Goal: Information Seeking & Learning: Compare options

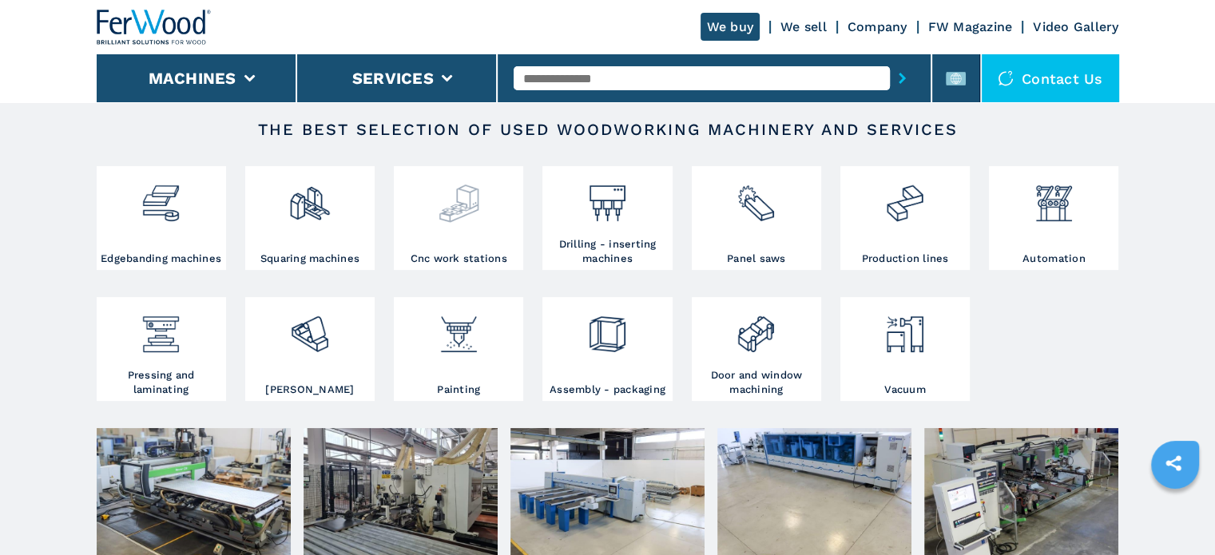
scroll to position [240, 0]
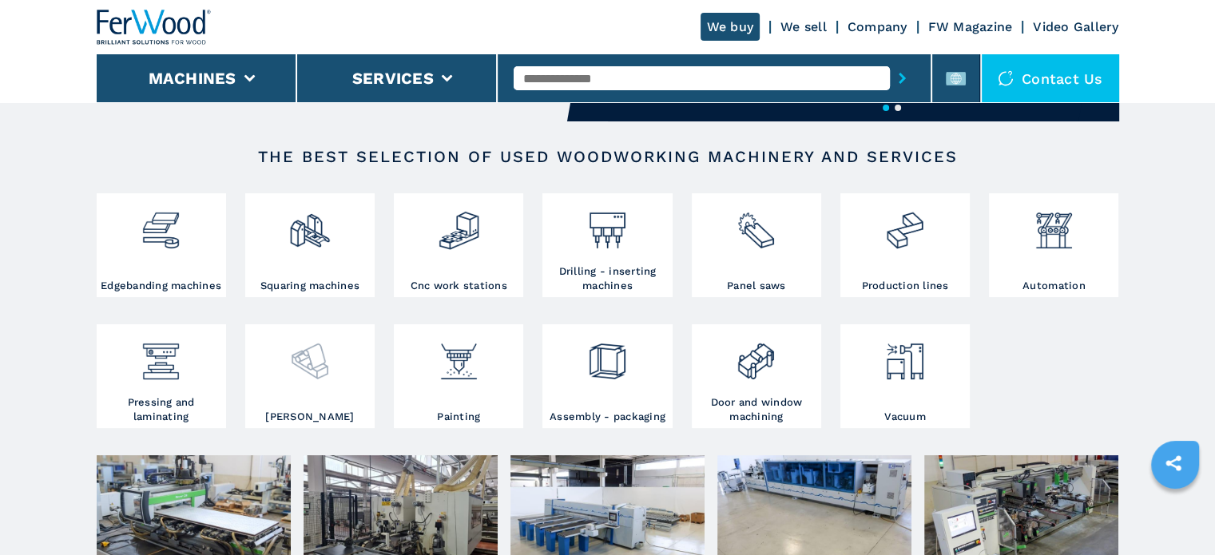
click at [330, 390] on div at bounding box center [309, 368] width 121 height 81
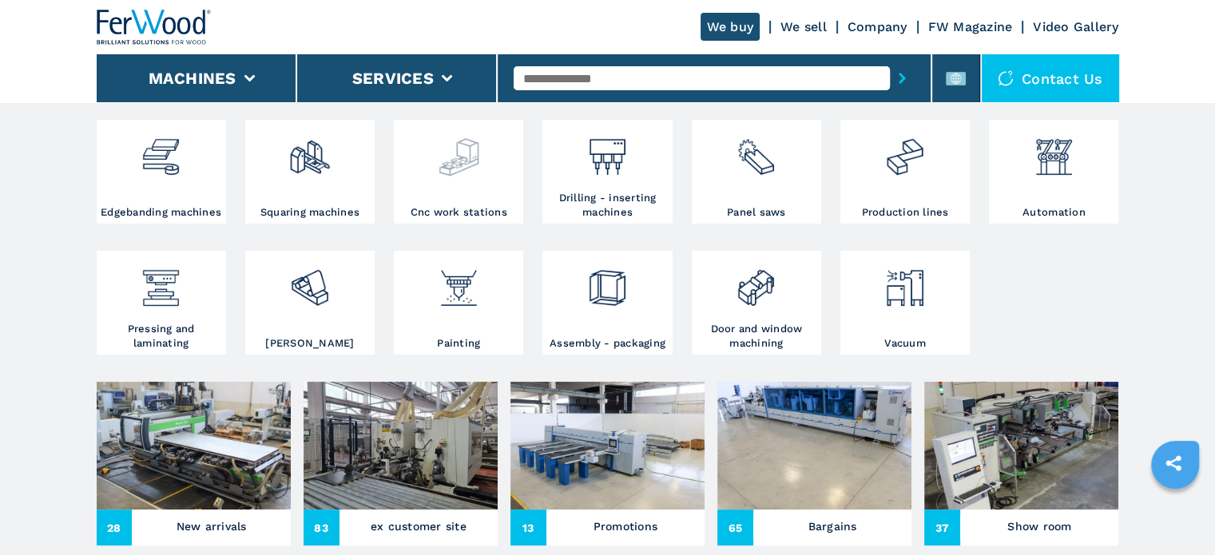
scroll to position [320, 0]
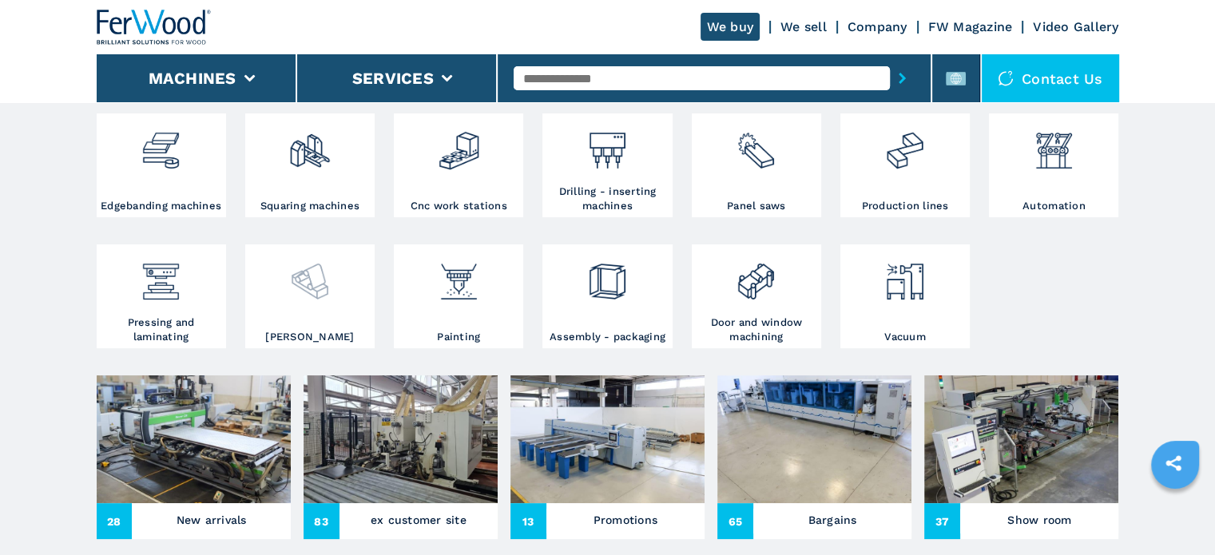
click at [351, 300] on div at bounding box center [309, 275] width 121 height 54
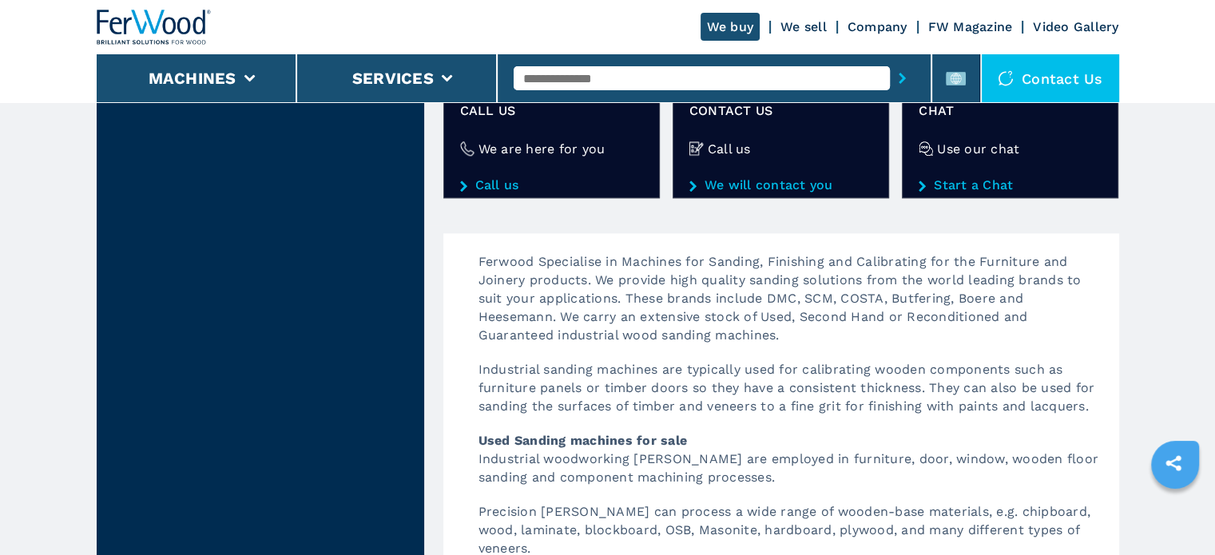
scroll to position [2157, 0]
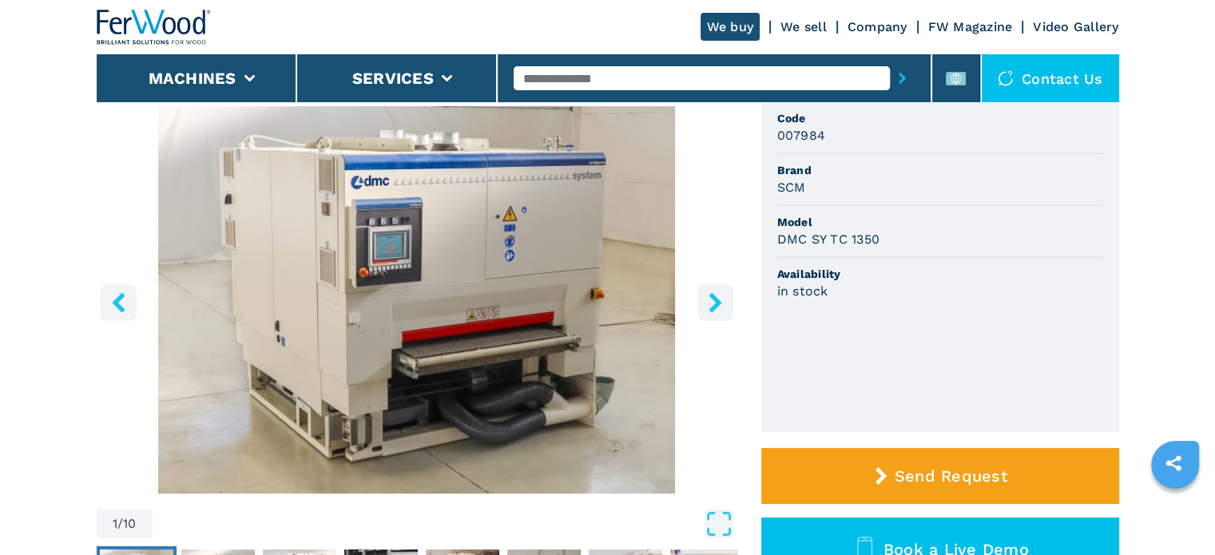
scroll to position [160, 0]
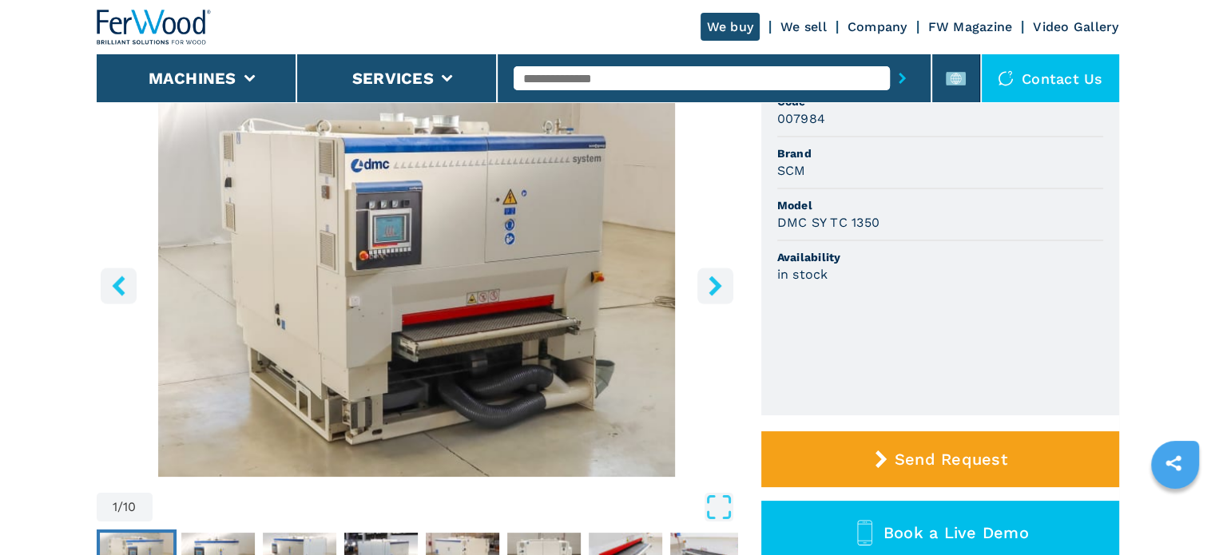
click at [721, 282] on icon "right-button" at bounding box center [715, 286] width 20 height 20
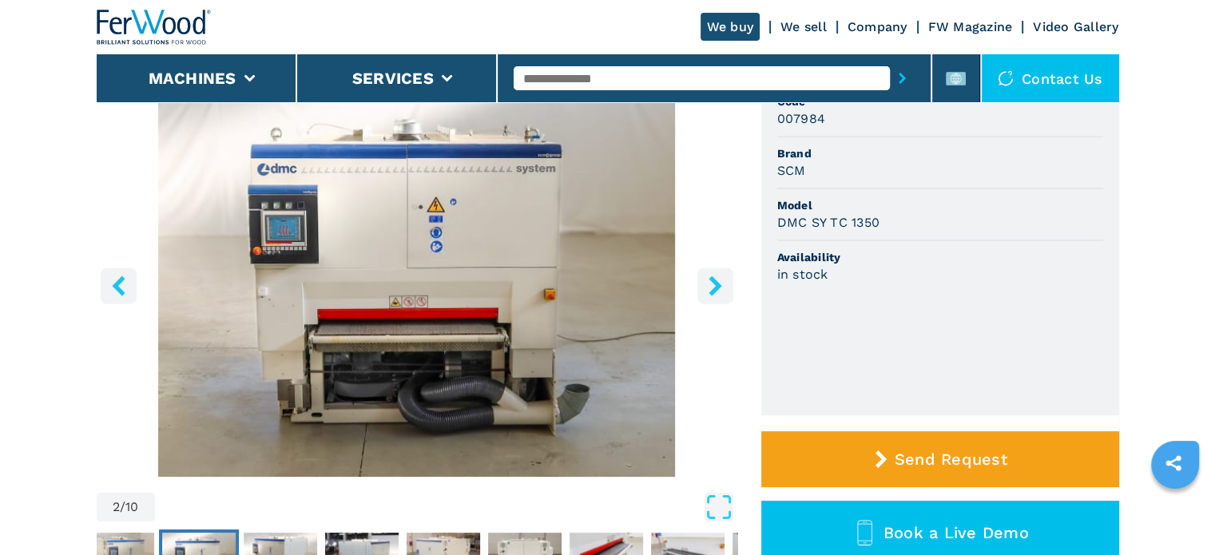
click at [721, 282] on icon "right-button" at bounding box center [715, 286] width 20 height 20
click at [721, 284] on icon "right-button" at bounding box center [715, 286] width 20 height 20
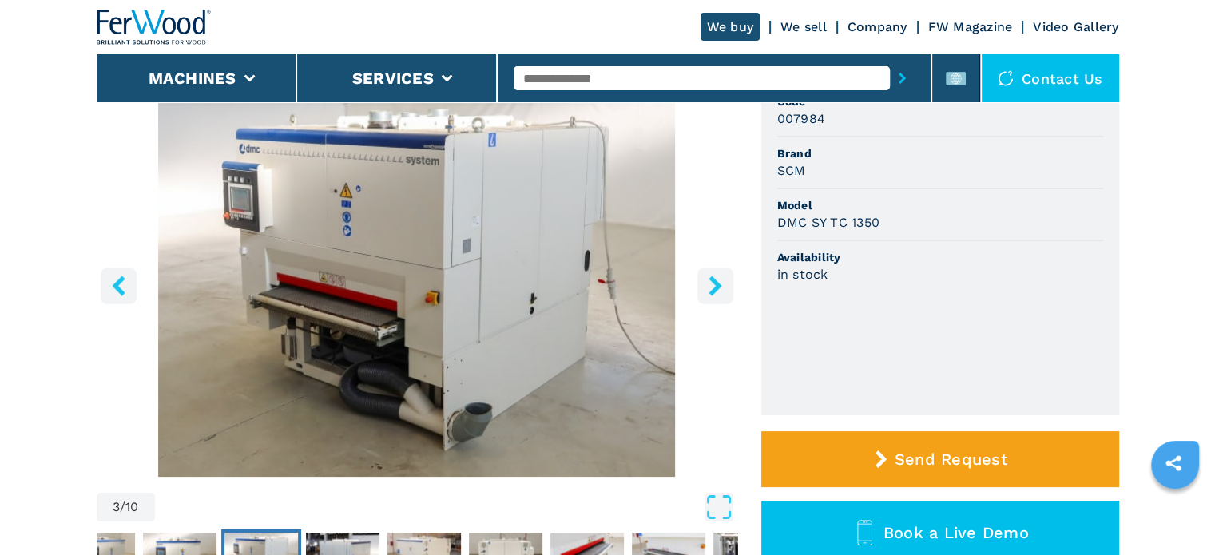
click at [721, 285] on icon "right-button" at bounding box center [715, 286] width 20 height 20
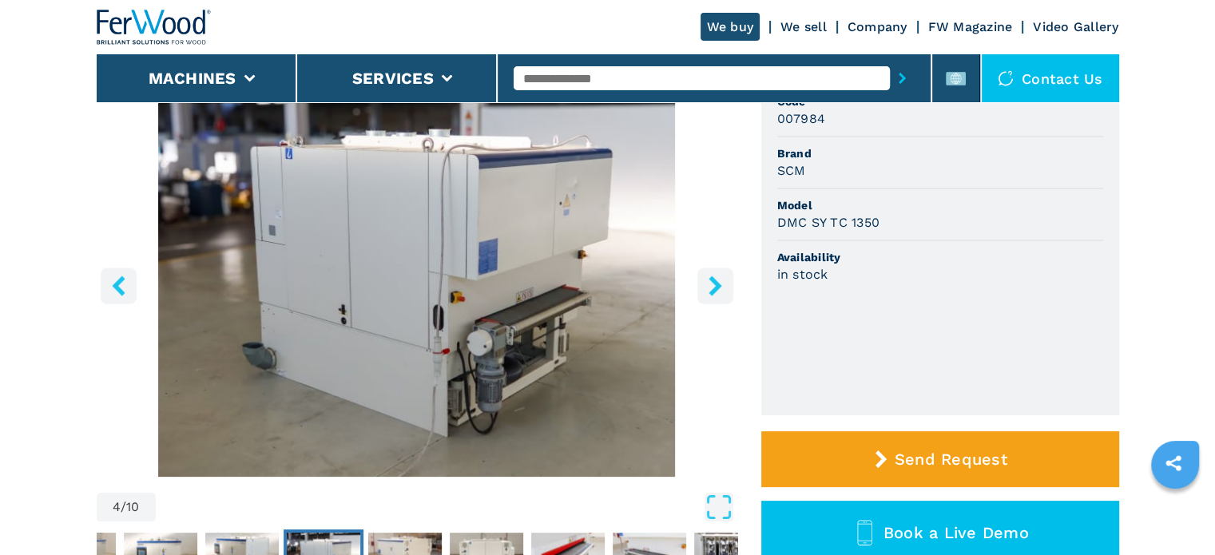
click at [721, 285] on icon "right-button" at bounding box center [715, 286] width 20 height 20
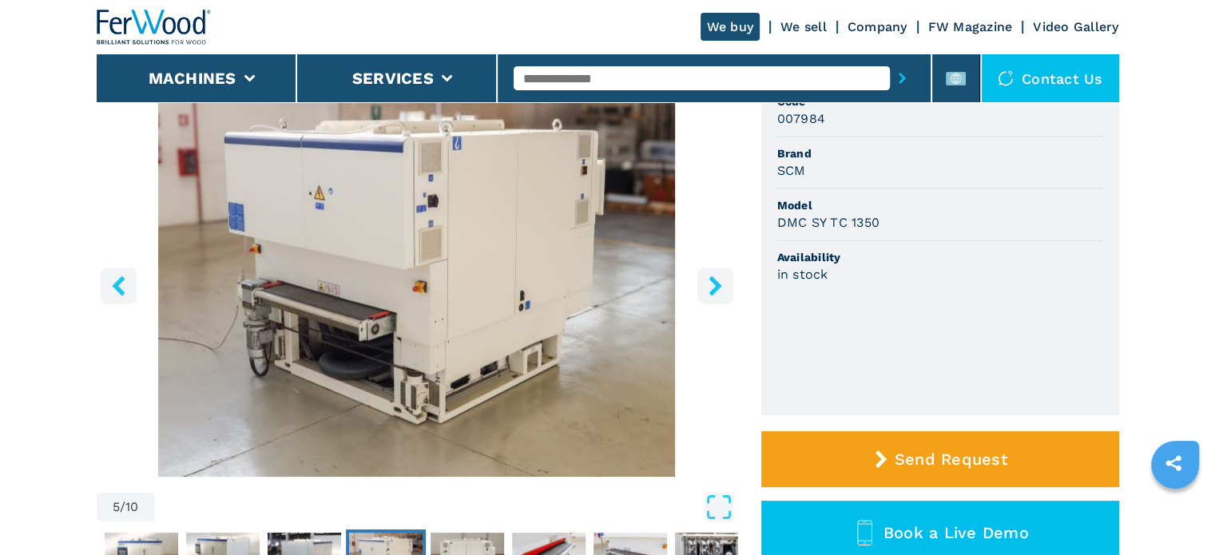
click at [721, 285] on icon "right-button" at bounding box center [715, 286] width 20 height 20
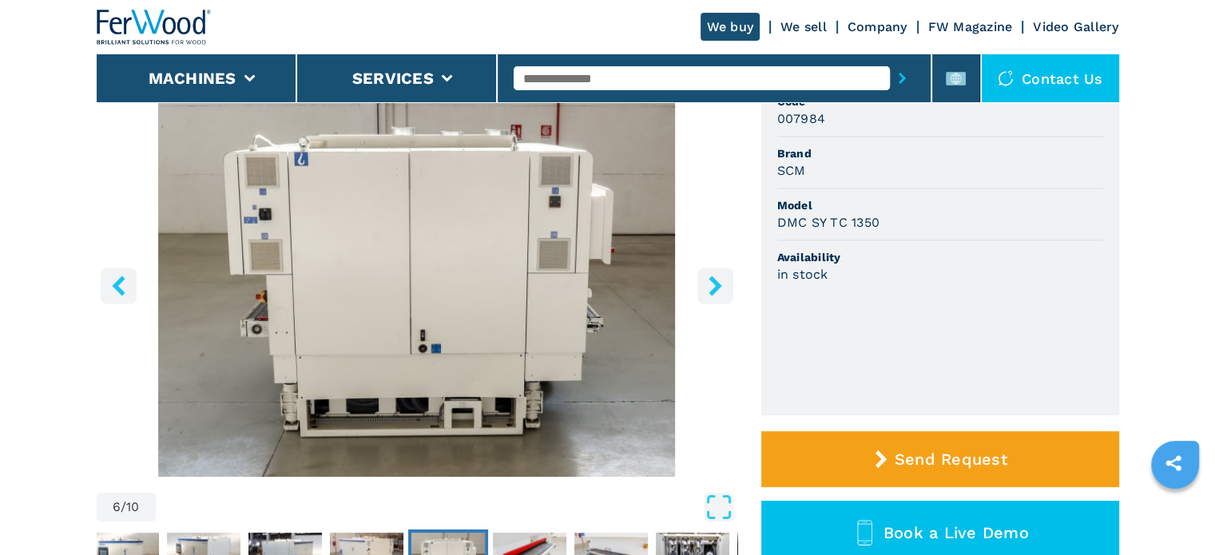
click at [706, 279] on icon "right-button" at bounding box center [715, 286] width 20 height 20
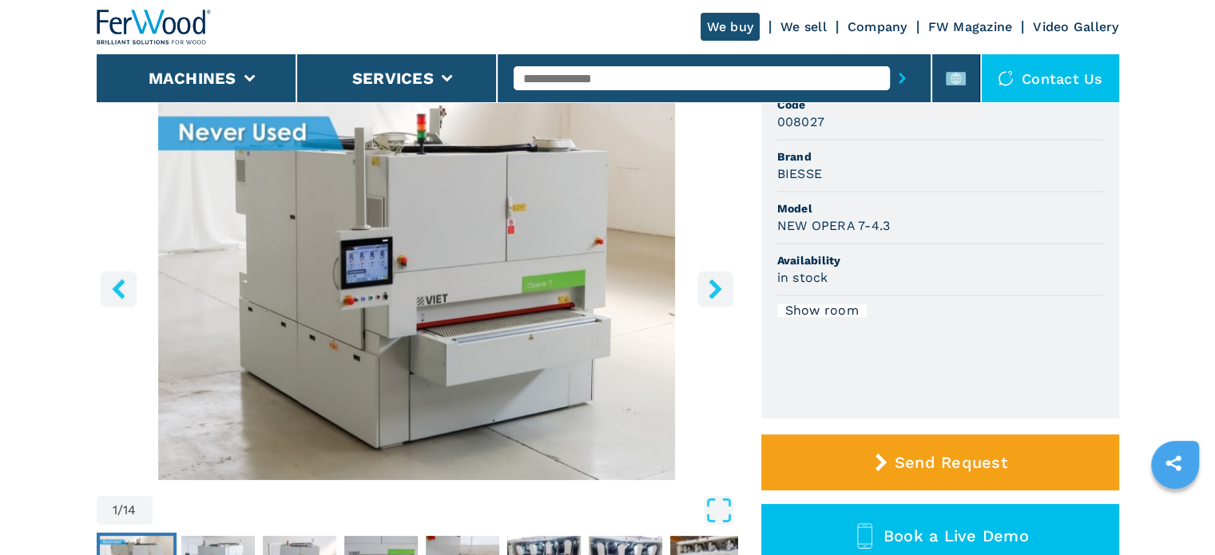
scroll to position [160, 0]
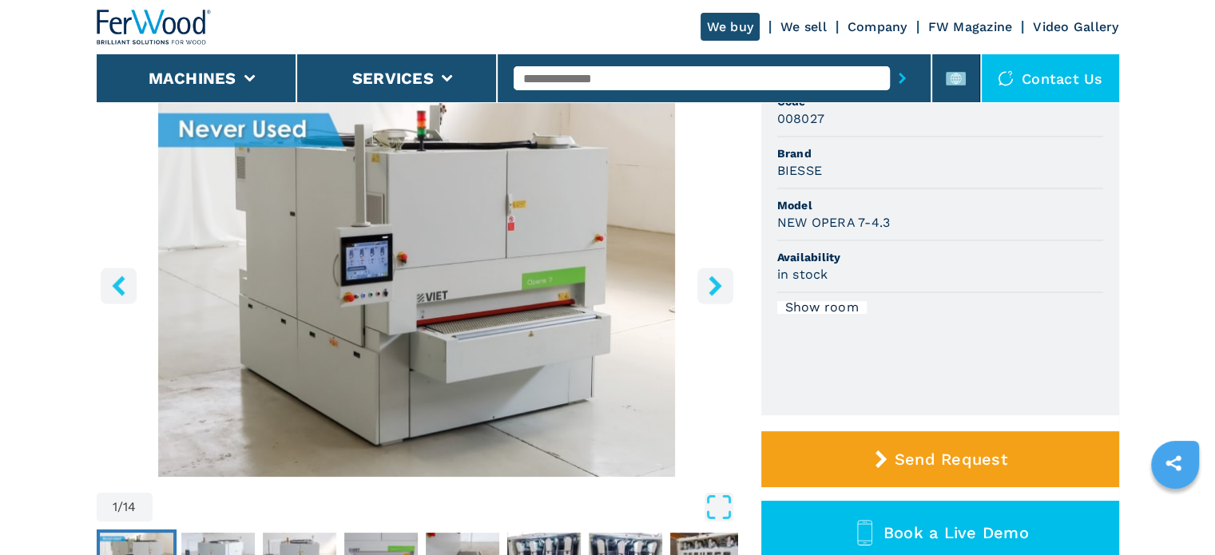
click at [710, 280] on icon "right-button" at bounding box center [715, 286] width 13 height 20
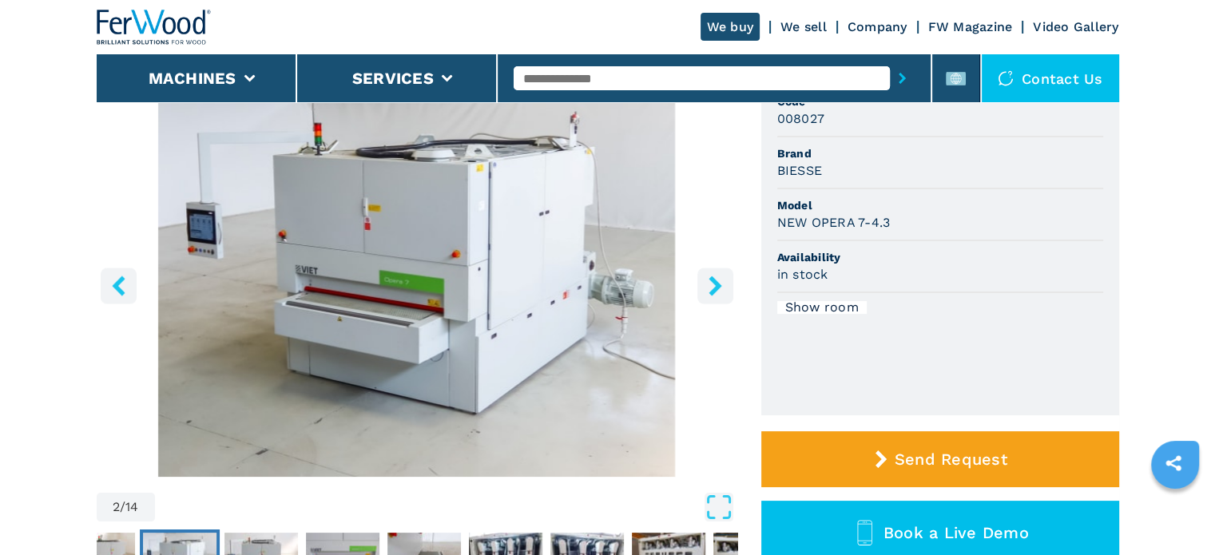
click at [713, 303] on button "right-button" at bounding box center [715, 286] width 36 height 36
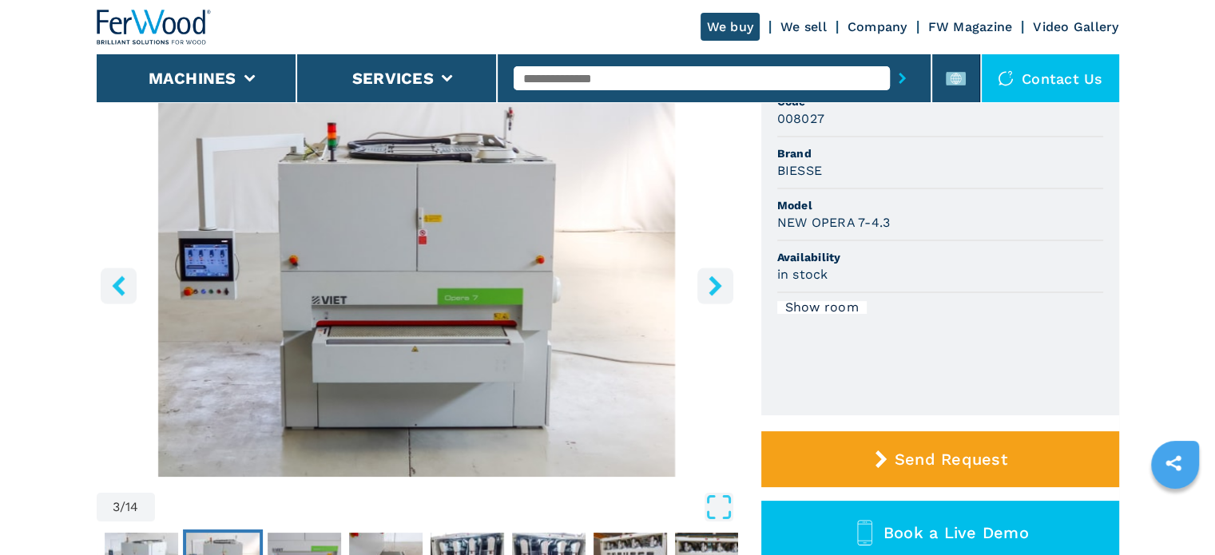
click at [713, 297] on button "right-button" at bounding box center [715, 286] width 36 height 36
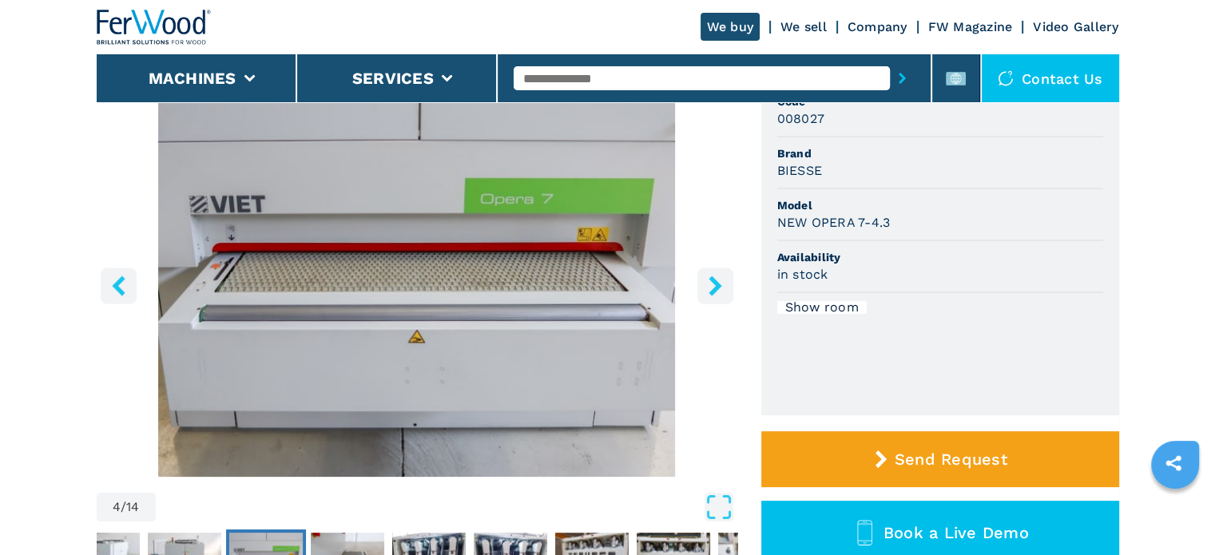
click at [713, 297] on button "right-button" at bounding box center [715, 286] width 36 height 36
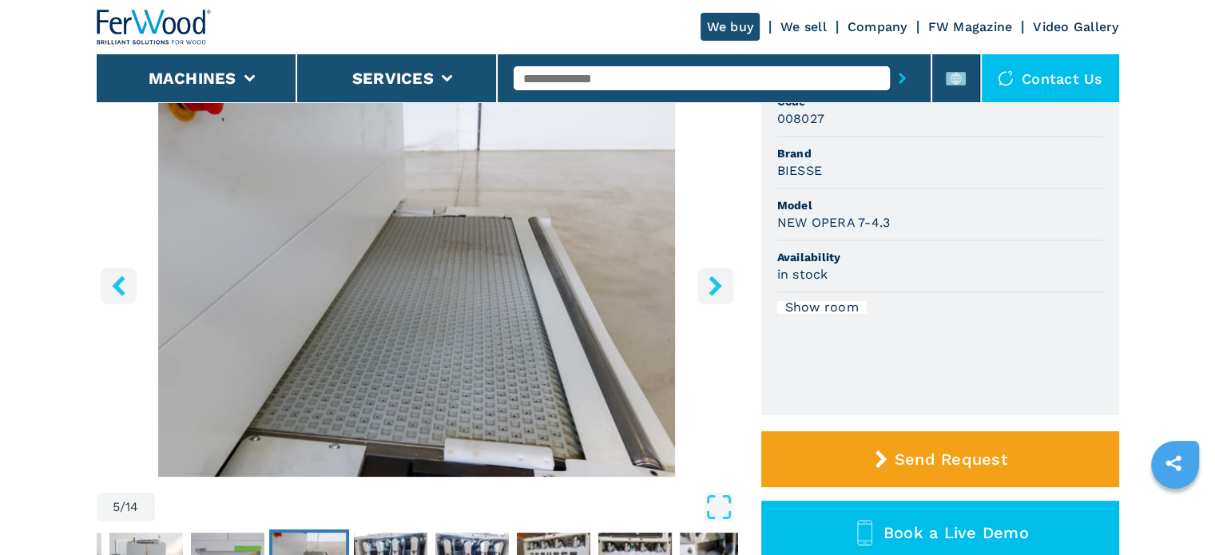
click at [713, 297] on button "right-button" at bounding box center [715, 286] width 36 height 36
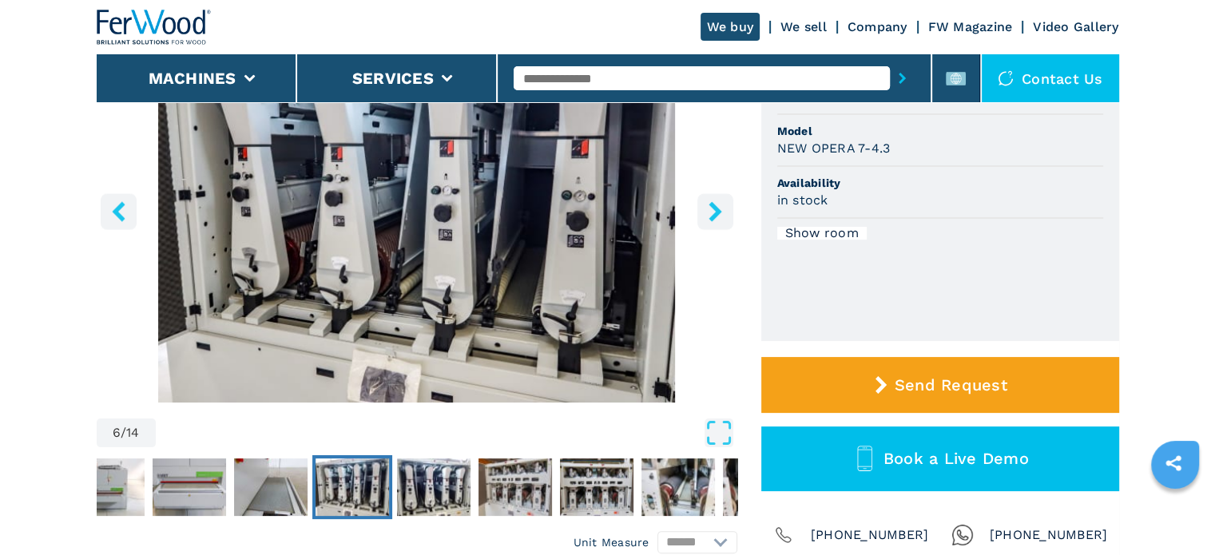
scroll to position [240, 0]
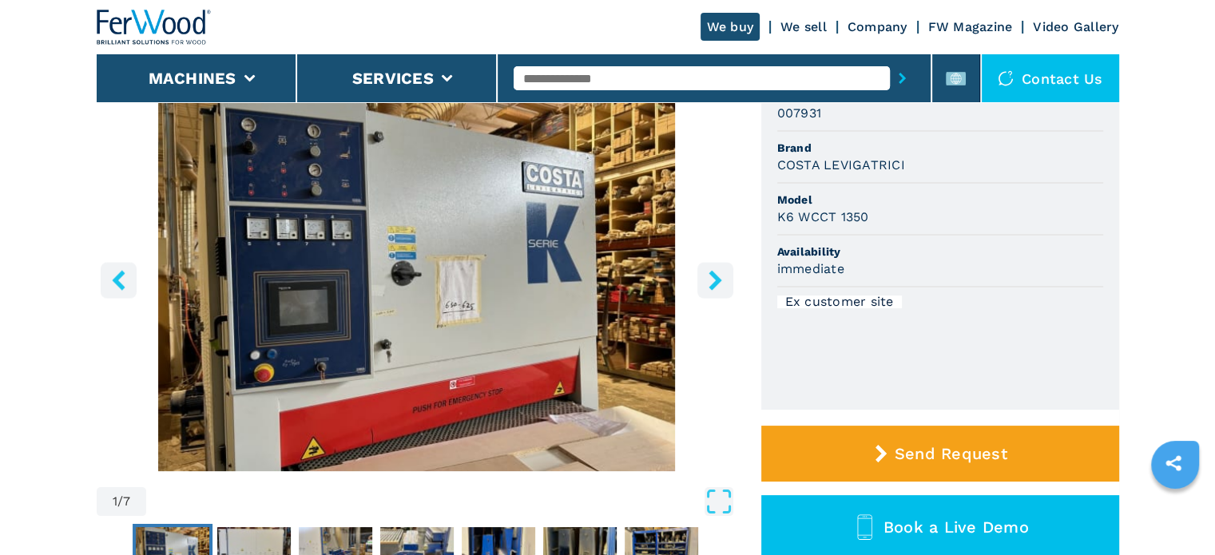
scroll to position [160, 0]
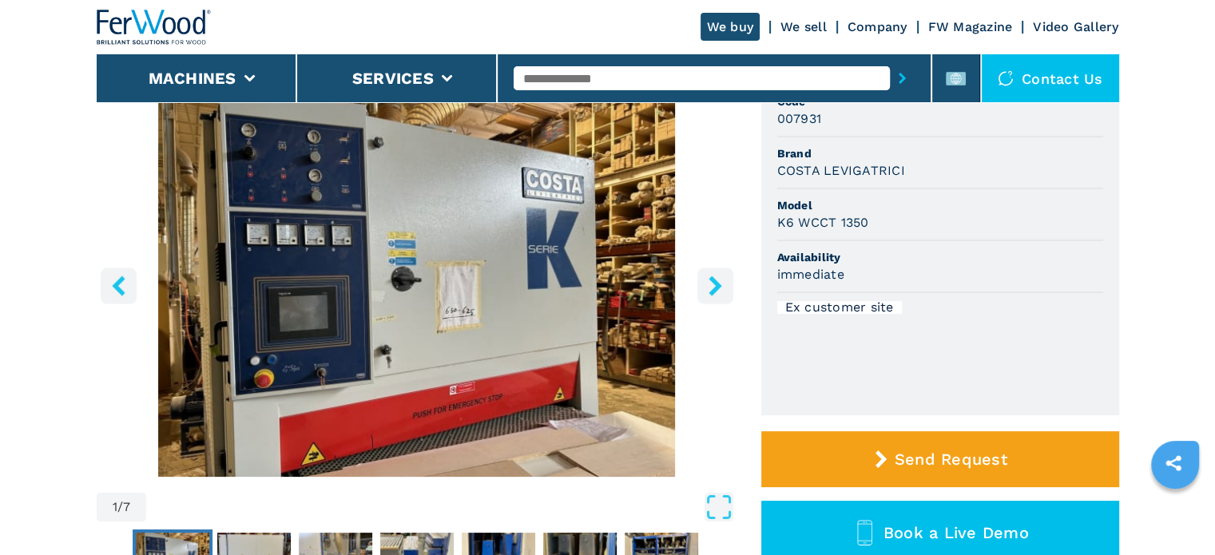
click at [711, 285] on icon "right-button" at bounding box center [715, 286] width 20 height 20
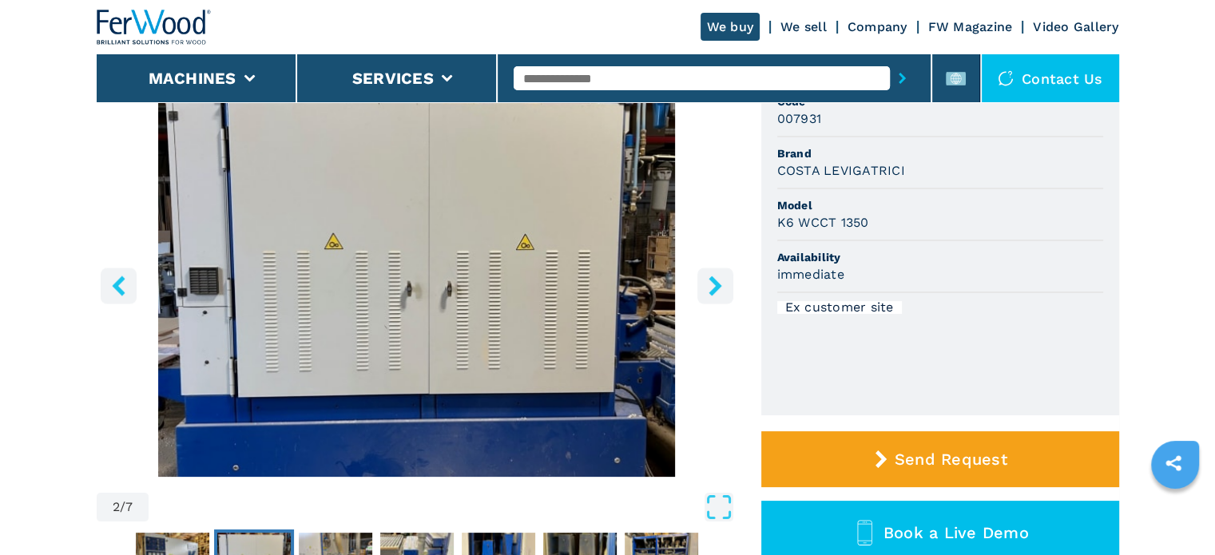
click at [711, 285] on icon "right-button" at bounding box center [715, 286] width 20 height 20
click at [713, 287] on icon "right-button" at bounding box center [715, 286] width 20 height 20
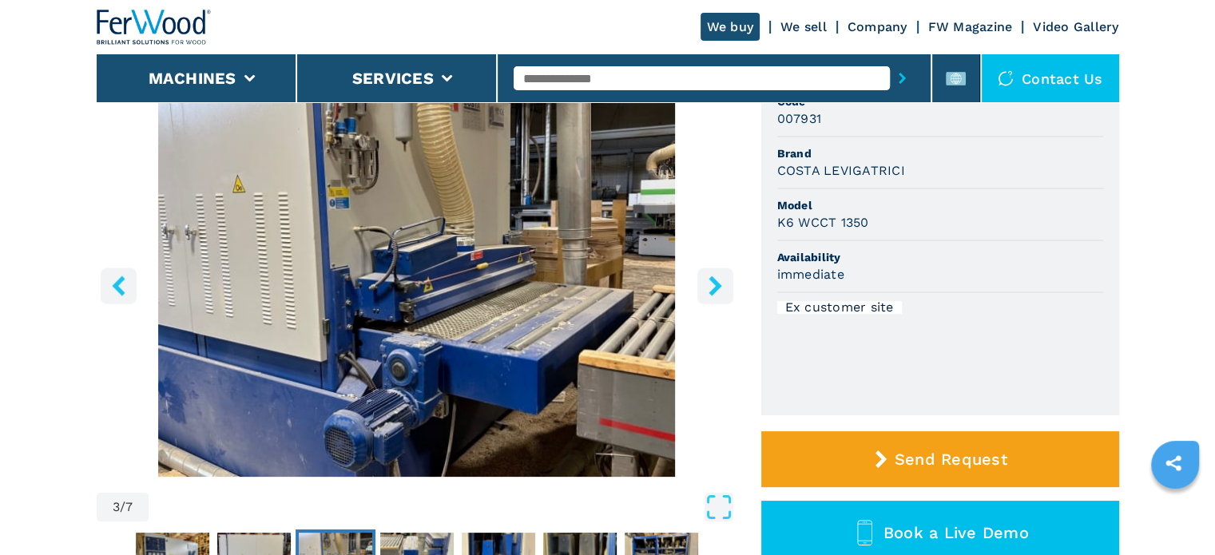
click at [713, 287] on icon "right-button" at bounding box center [715, 286] width 20 height 20
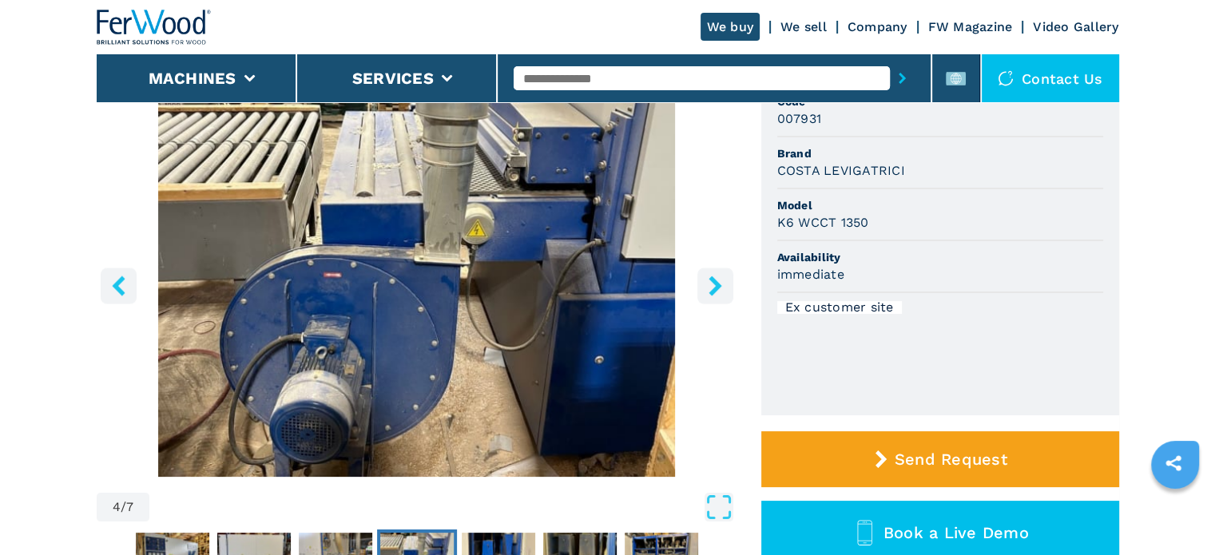
click at [713, 287] on icon "right-button" at bounding box center [715, 286] width 20 height 20
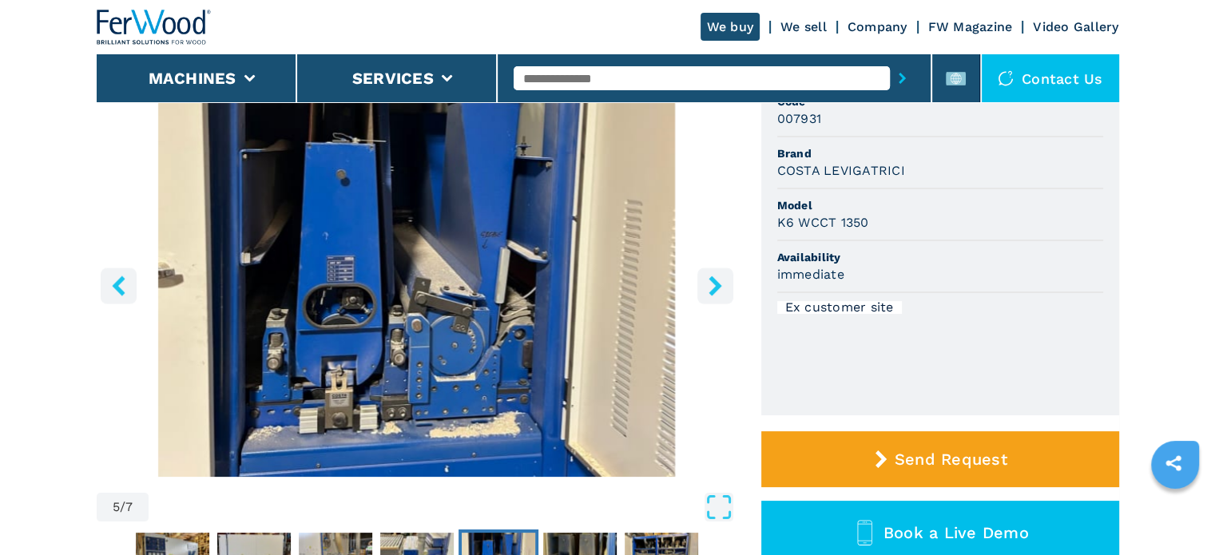
click at [713, 287] on icon "right-button" at bounding box center [715, 286] width 20 height 20
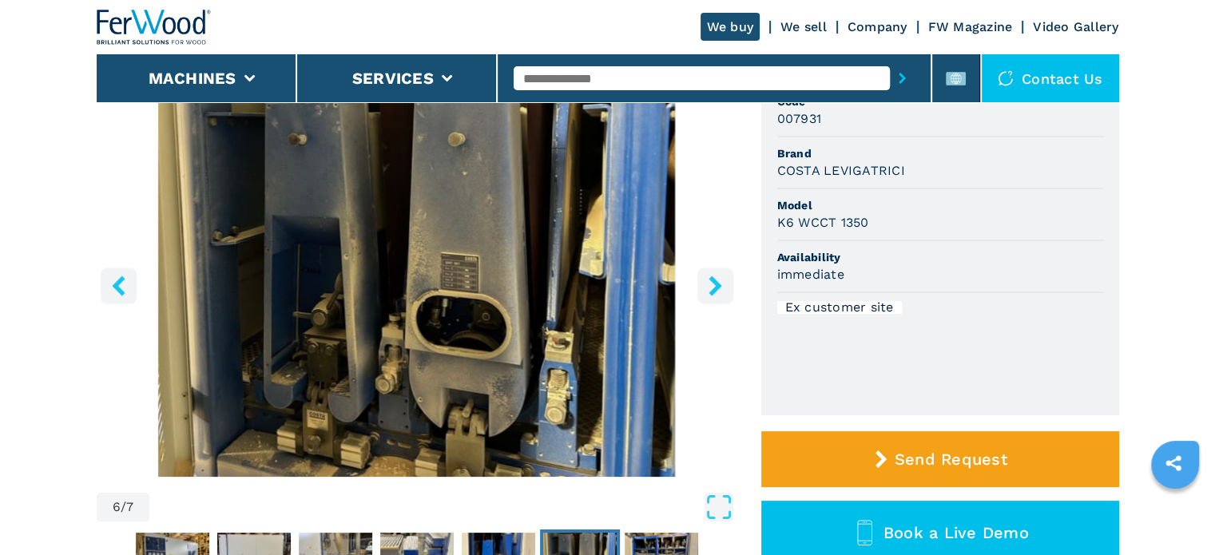
click at [713, 287] on icon "right-button" at bounding box center [715, 286] width 20 height 20
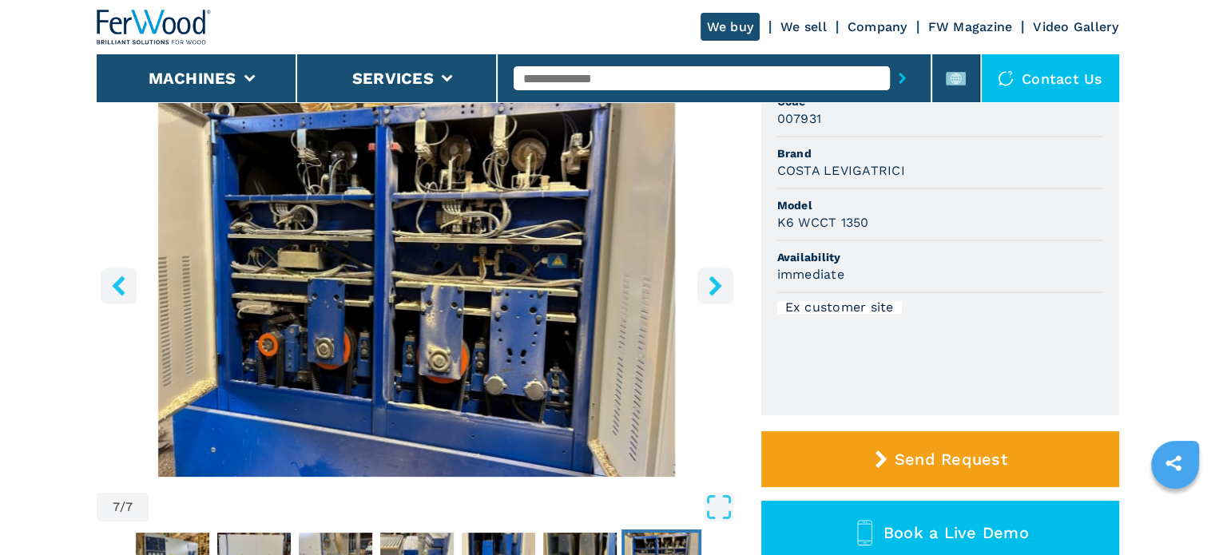
click at [713, 287] on icon "right-button" at bounding box center [715, 286] width 20 height 20
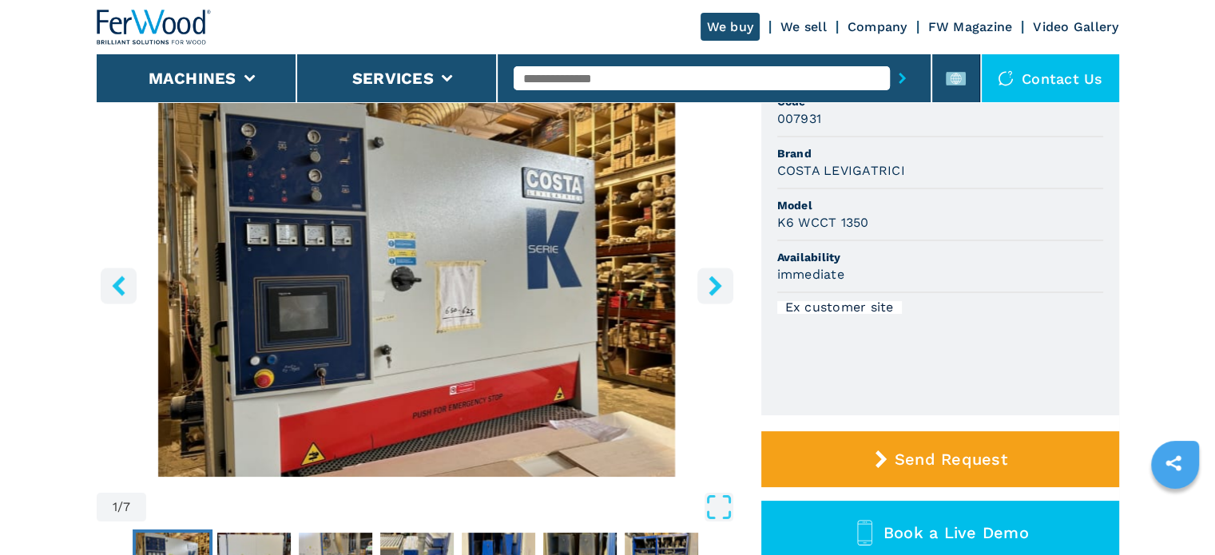
click at [713, 287] on icon "right-button" at bounding box center [715, 286] width 20 height 20
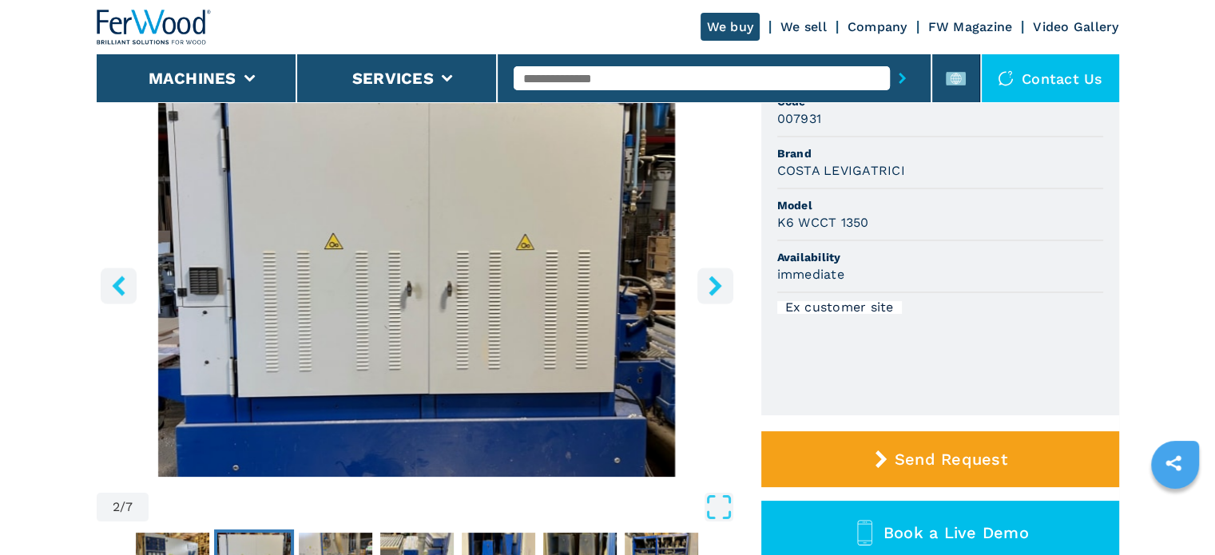
click at [713, 287] on icon "right-button" at bounding box center [715, 286] width 20 height 20
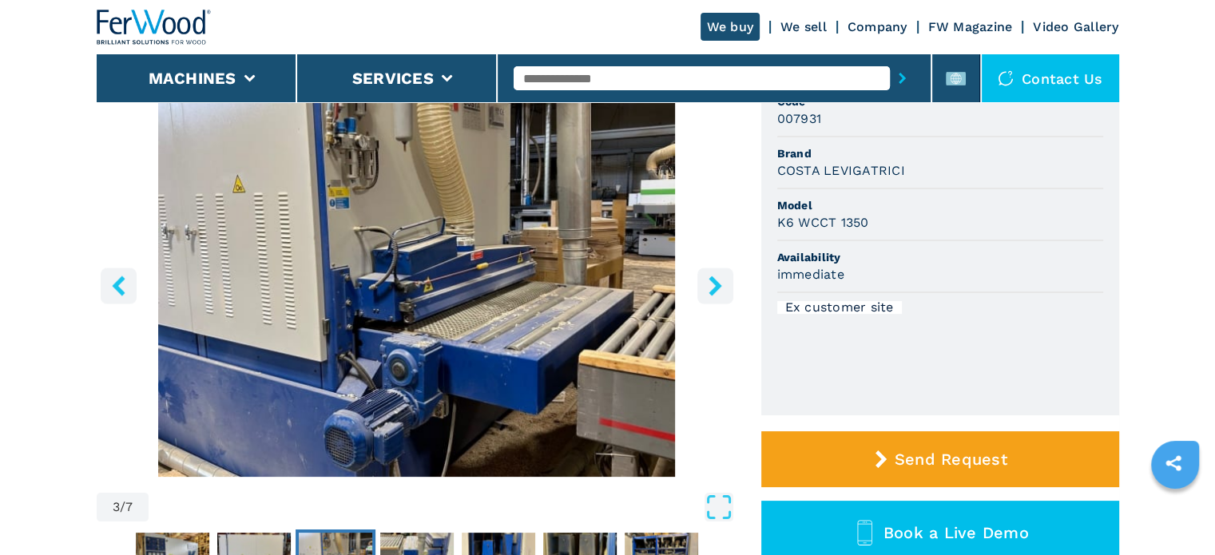
click at [715, 285] on icon "right-button" at bounding box center [715, 286] width 20 height 20
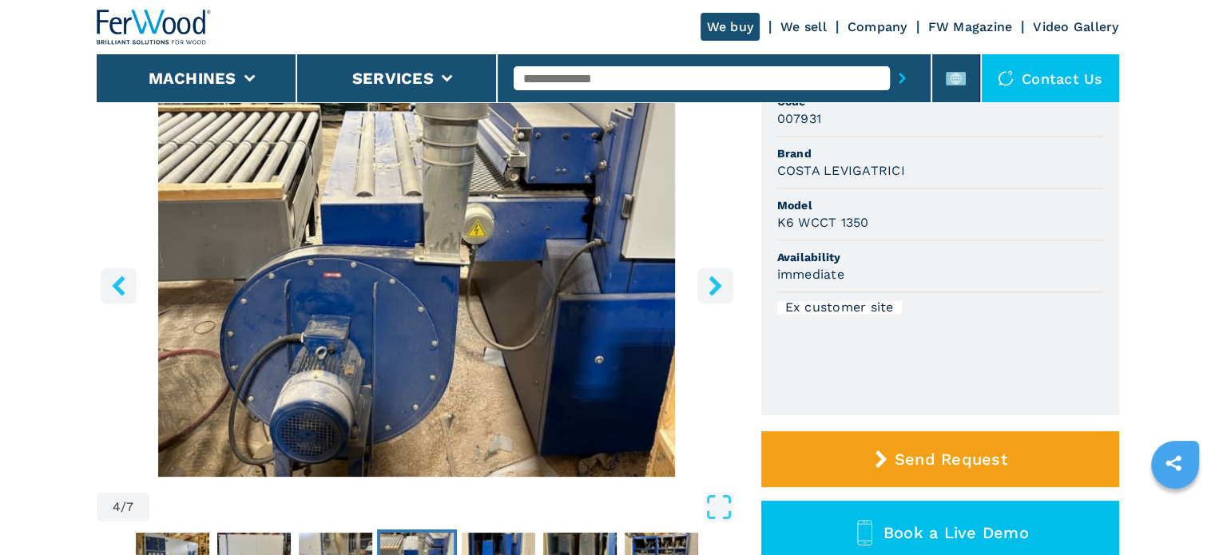
click at [715, 285] on icon "right-button" at bounding box center [715, 286] width 20 height 20
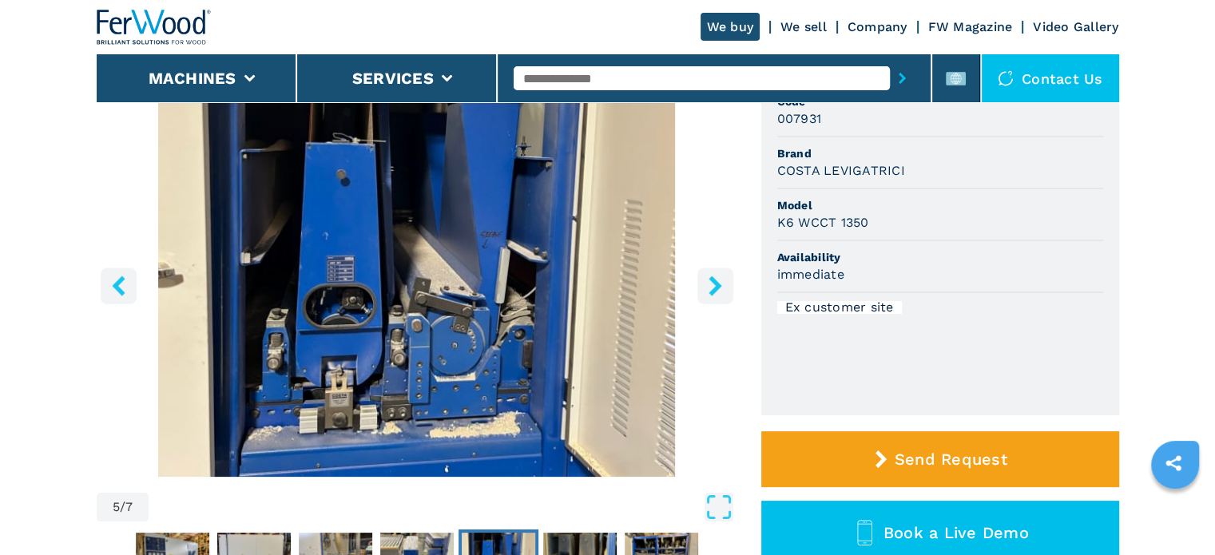
click at [715, 285] on icon "right-button" at bounding box center [715, 286] width 20 height 20
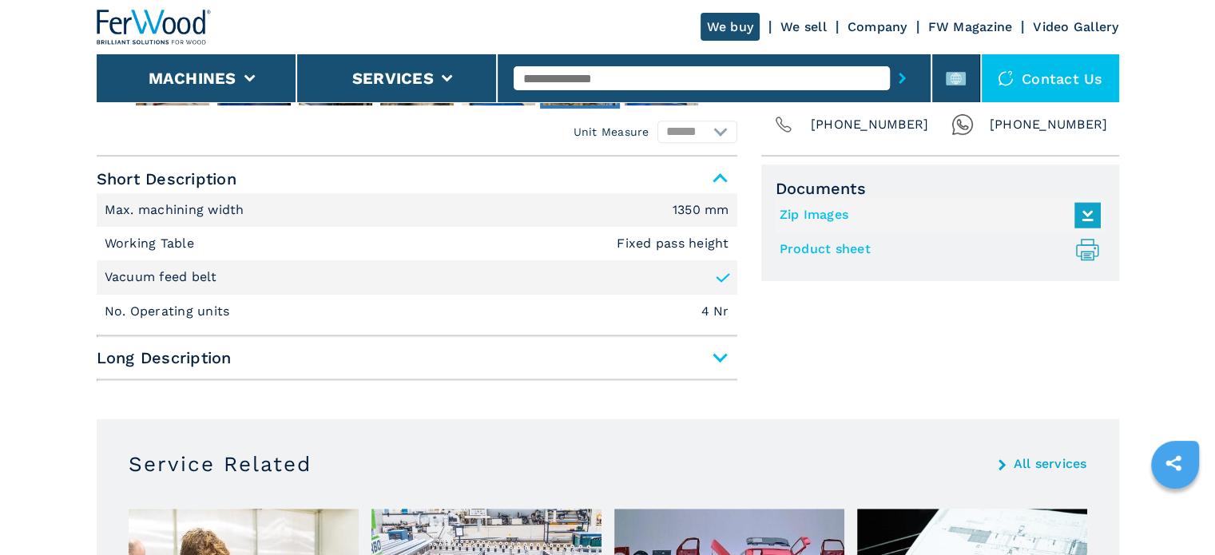
scroll to position [639, 0]
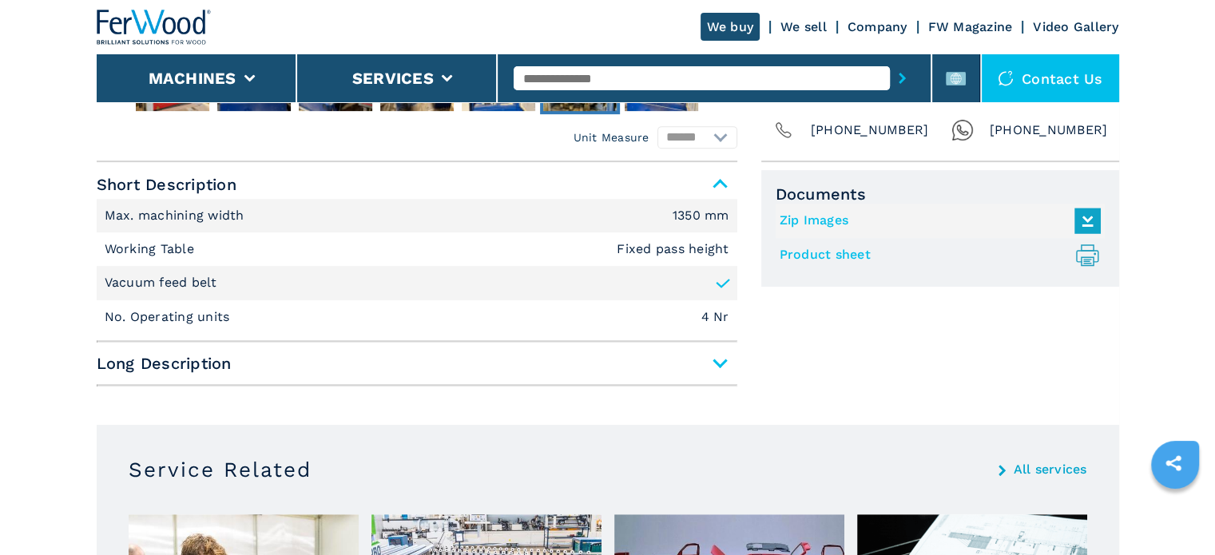
click at [634, 357] on span "Long Description" at bounding box center [417, 363] width 641 height 29
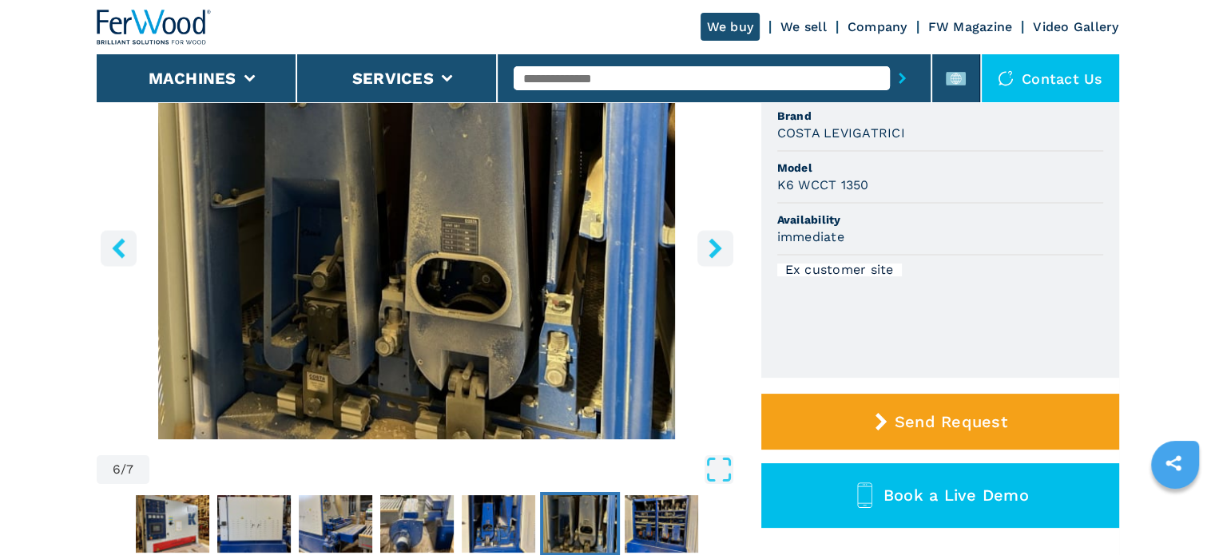
scroll to position [0, 0]
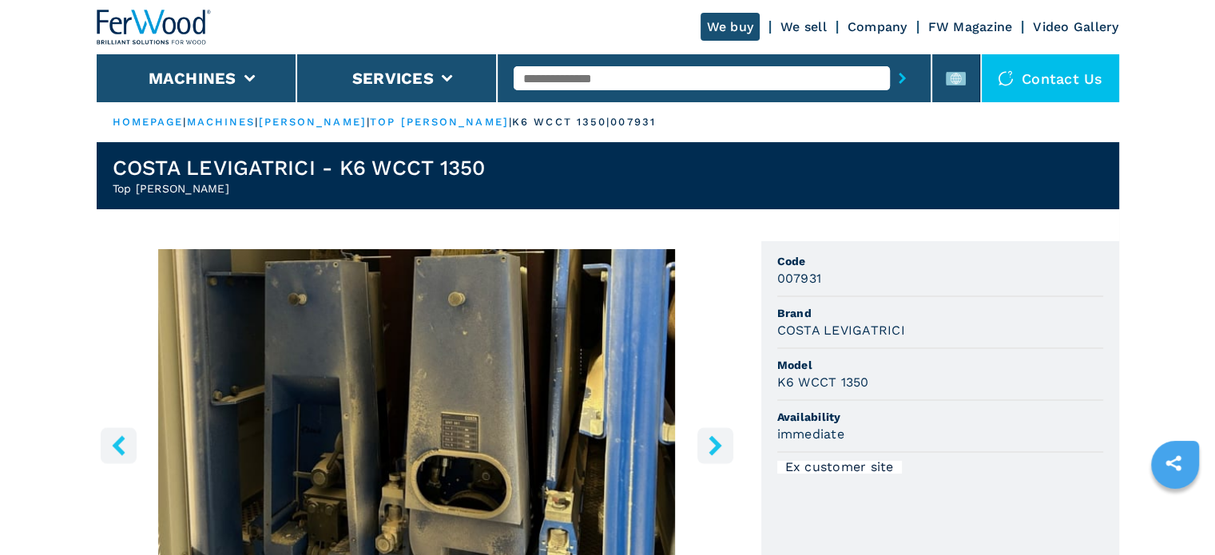
drag, startPoint x: 798, startPoint y: 369, endPoint x: 770, endPoint y: 168, distance: 203.3
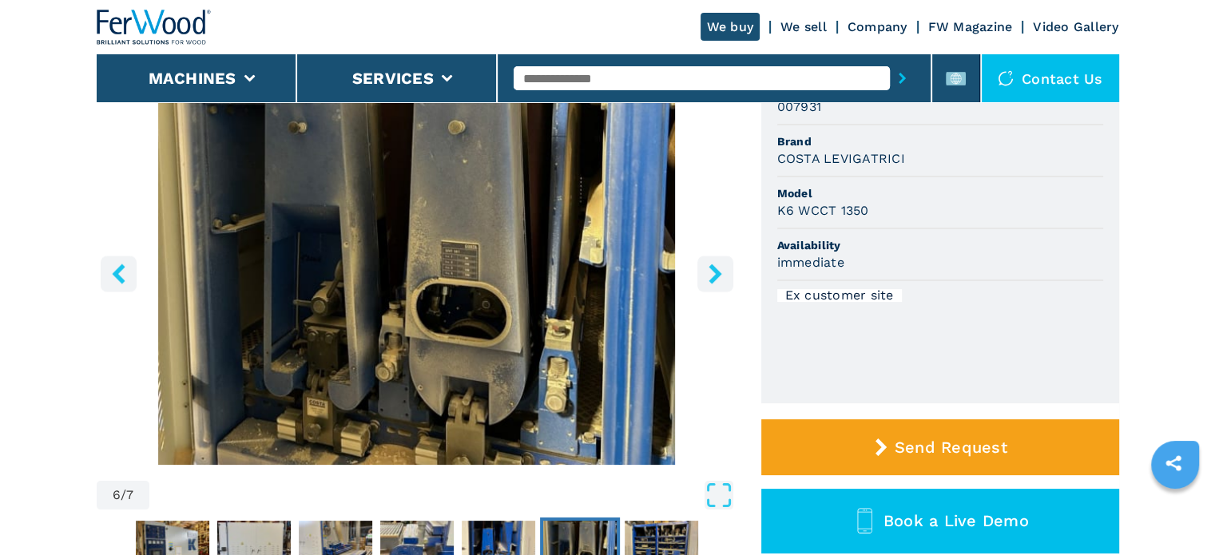
scroll to position [160, 0]
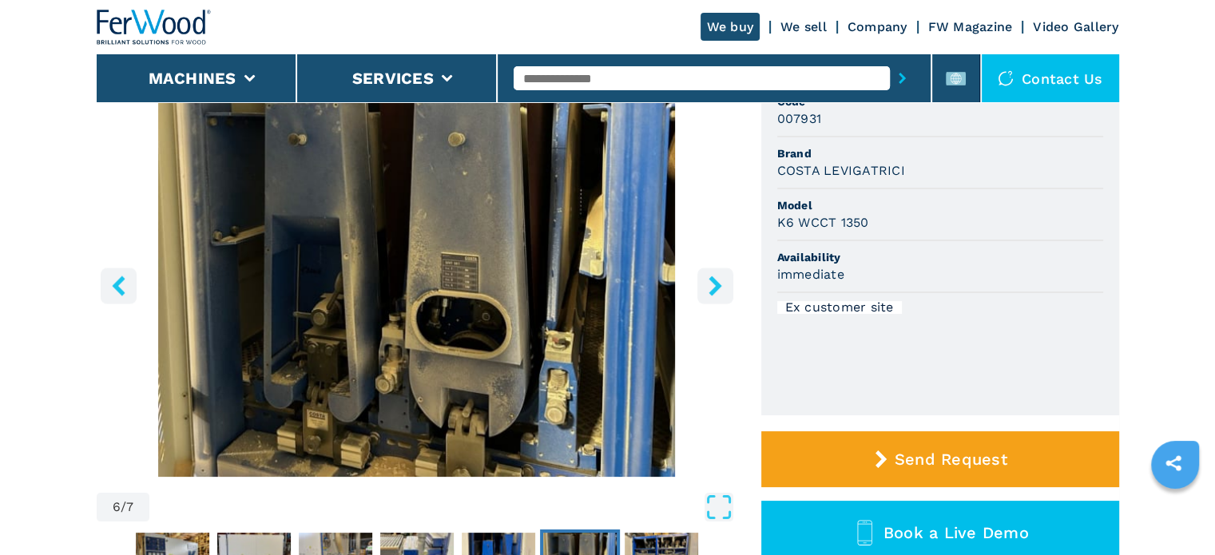
click at [704, 283] on button "right-button" at bounding box center [715, 286] width 36 height 36
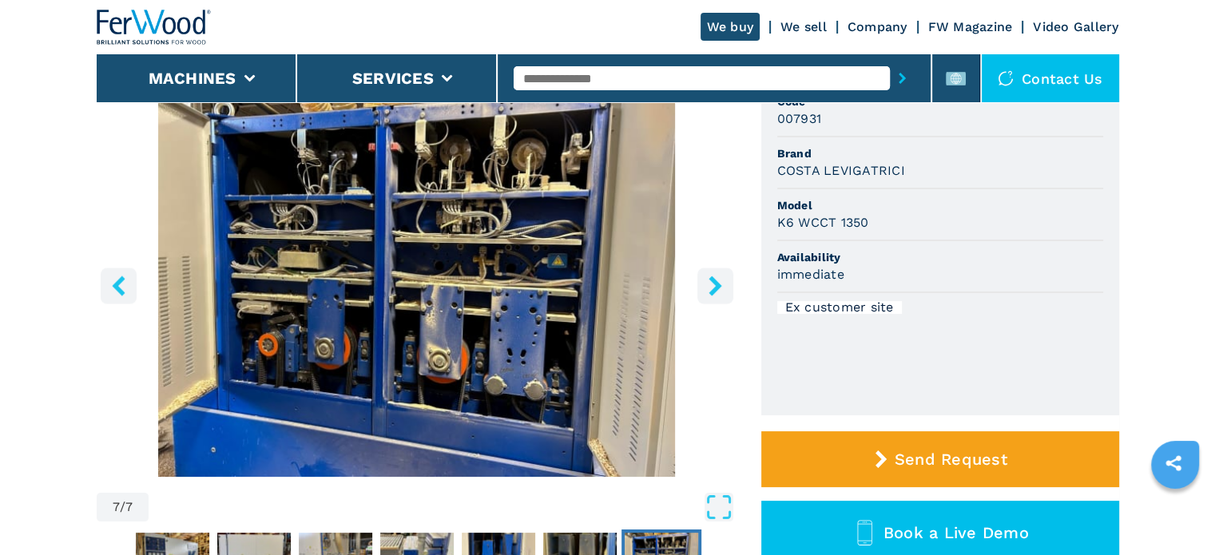
click at [704, 283] on button "right-button" at bounding box center [715, 286] width 36 height 36
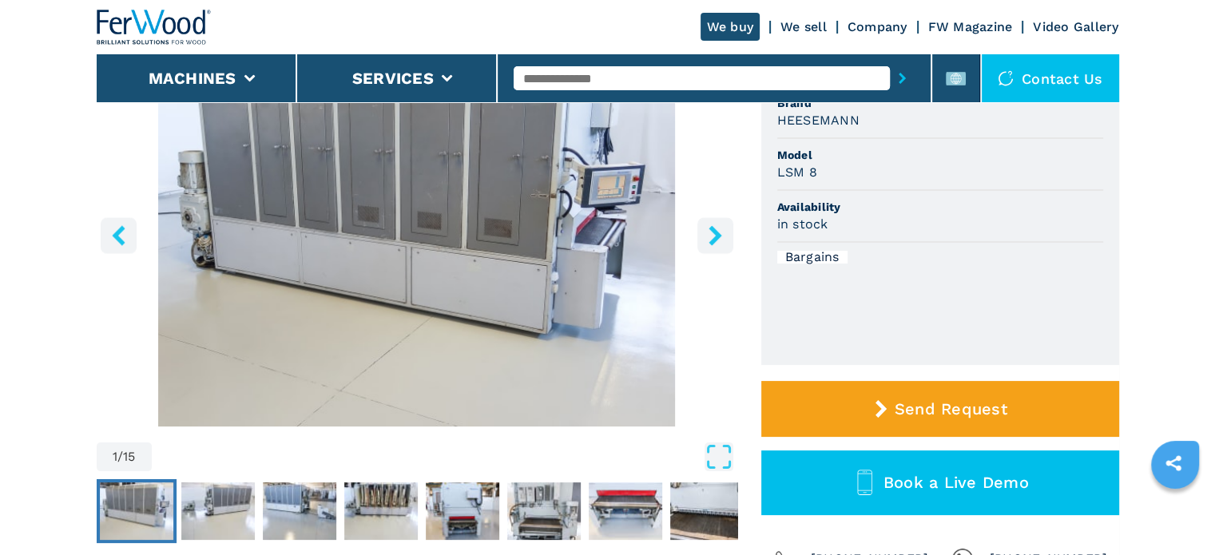
scroll to position [160, 0]
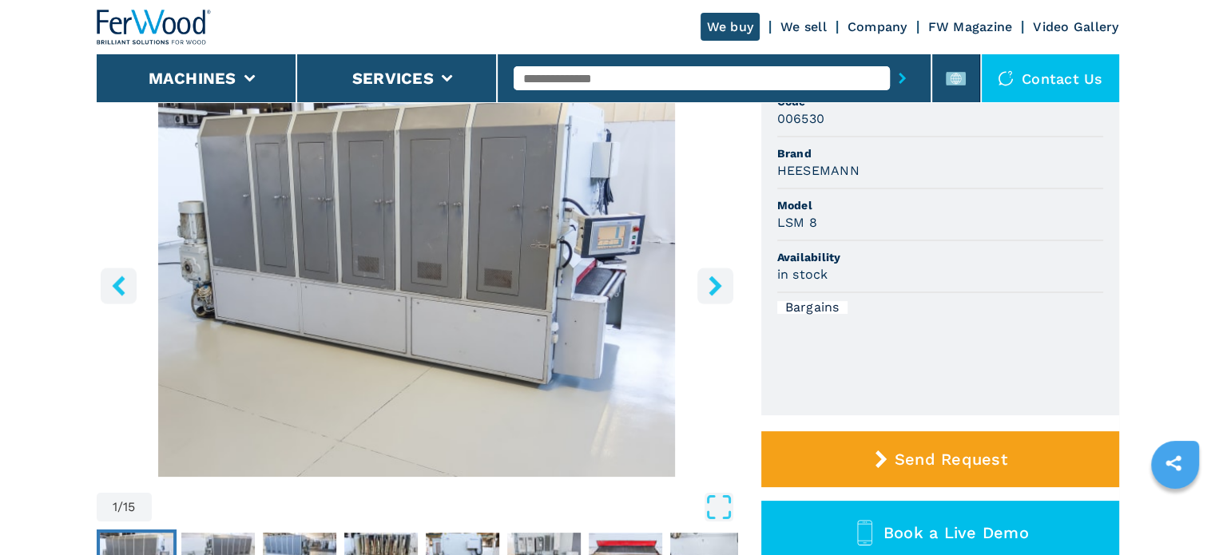
click at [706, 278] on icon "right-button" at bounding box center [715, 286] width 20 height 20
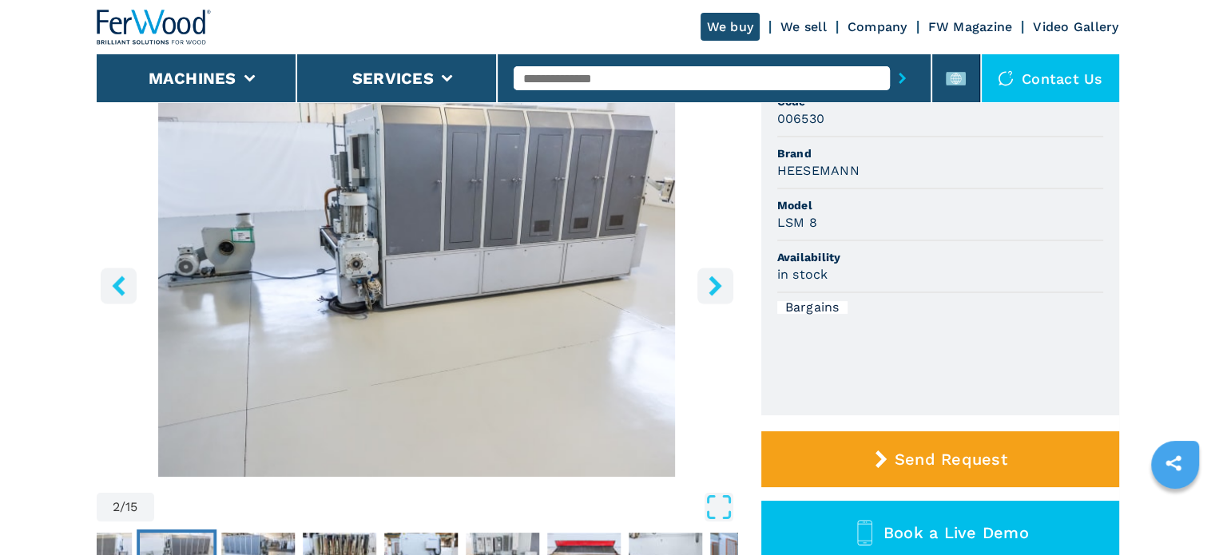
click at [706, 278] on icon "right-button" at bounding box center [715, 286] width 20 height 20
click at [717, 287] on icon "right-button" at bounding box center [715, 286] width 13 height 20
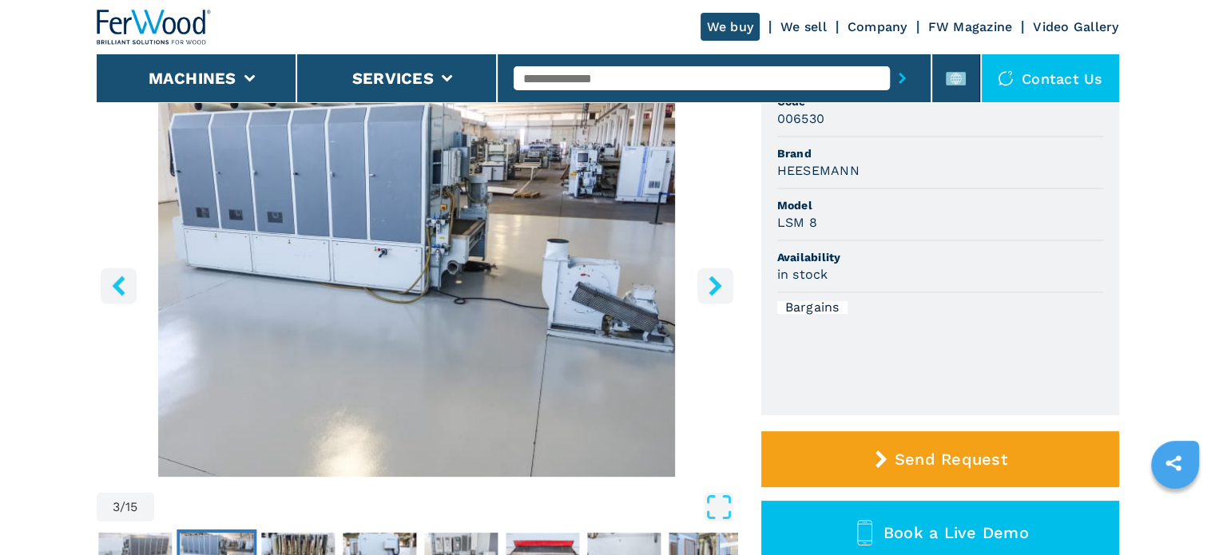
click at [717, 287] on icon "right-button" at bounding box center [715, 286] width 13 height 20
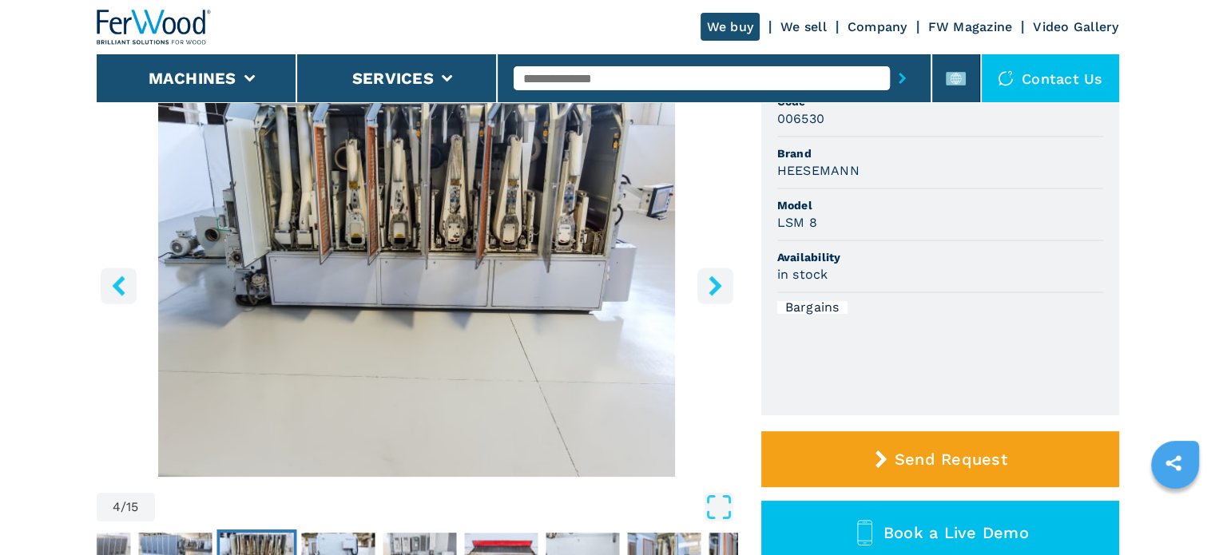
click at [717, 287] on icon "right-button" at bounding box center [715, 286] width 13 height 20
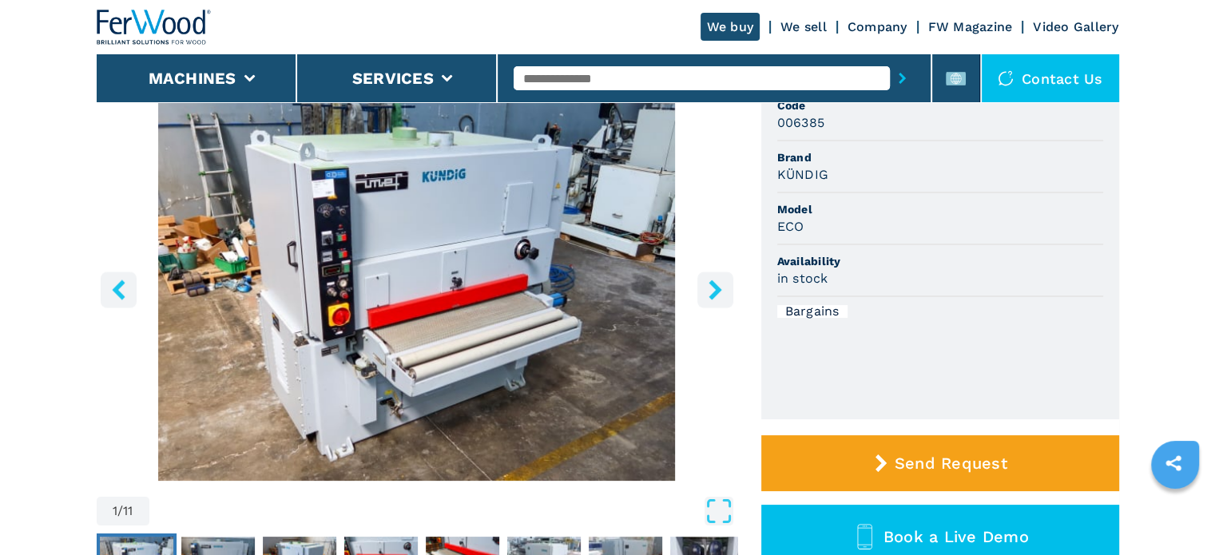
scroll to position [160, 0]
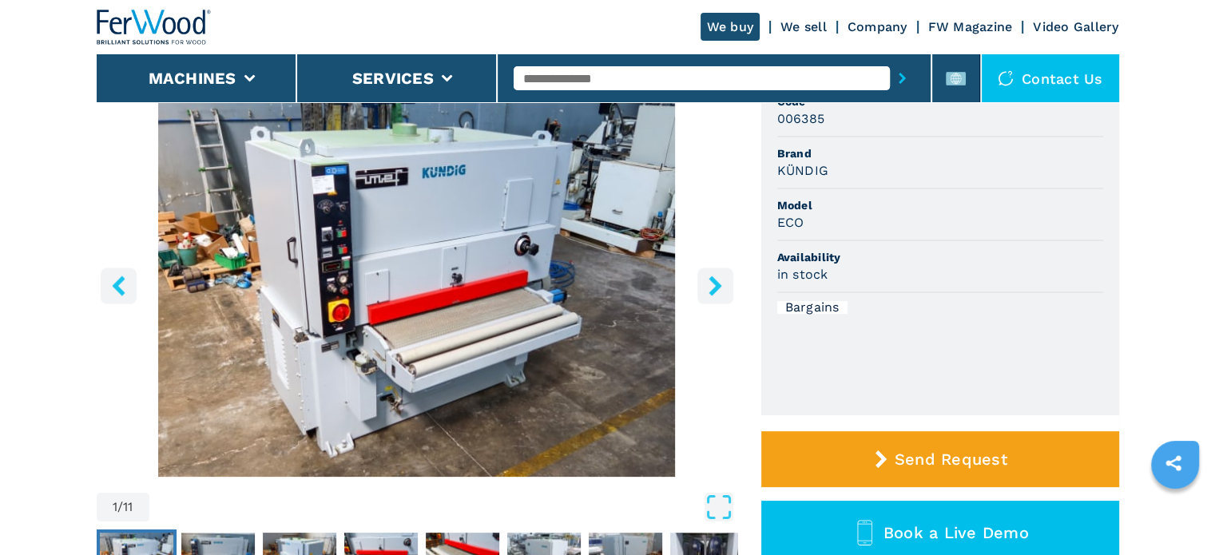
click at [710, 288] on icon "right-button" at bounding box center [715, 286] width 20 height 20
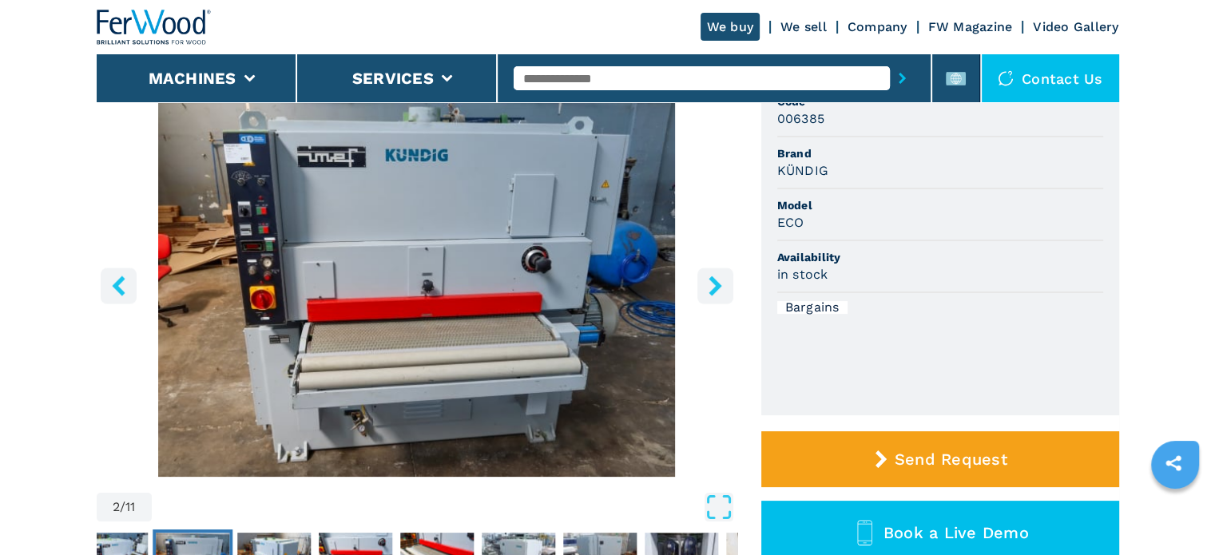
click at [710, 288] on icon "right-button" at bounding box center [715, 286] width 20 height 20
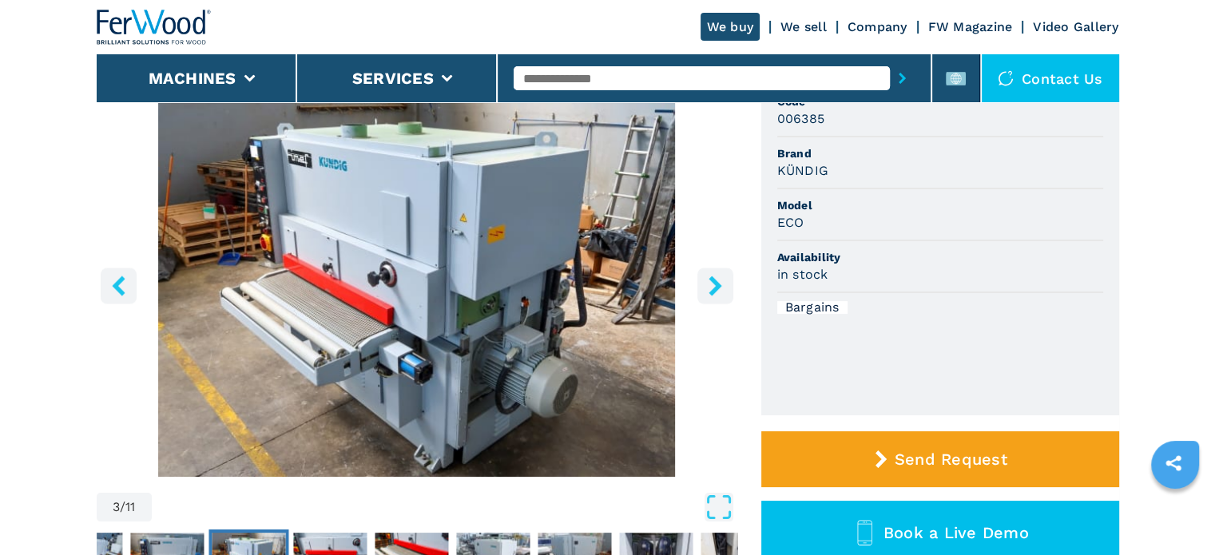
click at [710, 288] on icon "right-button" at bounding box center [715, 286] width 20 height 20
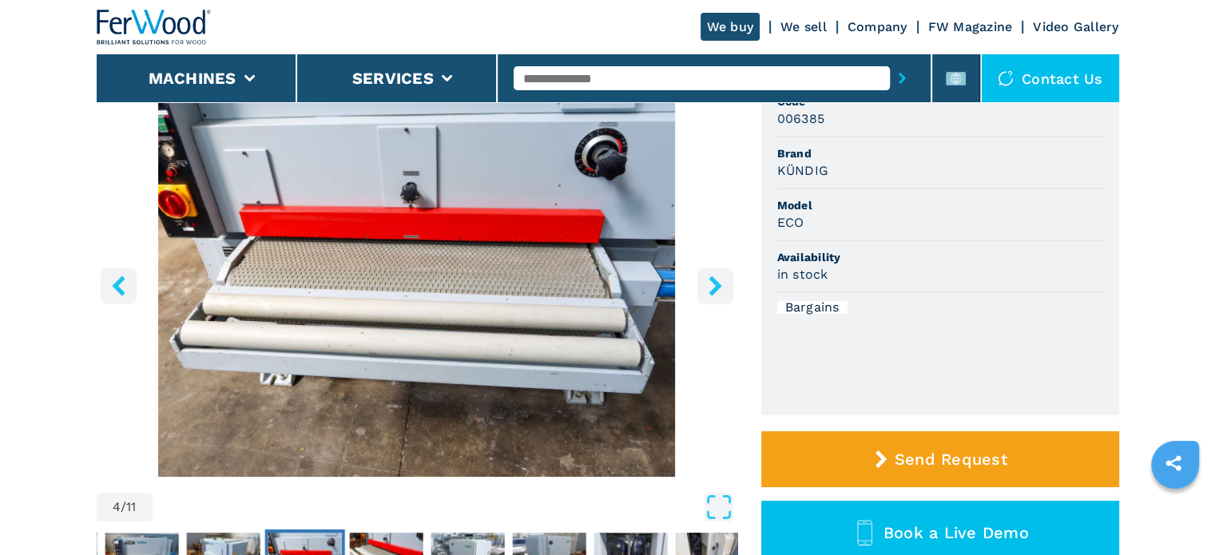
click at [710, 288] on icon "right-button" at bounding box center [715, 286] width 20 height 20
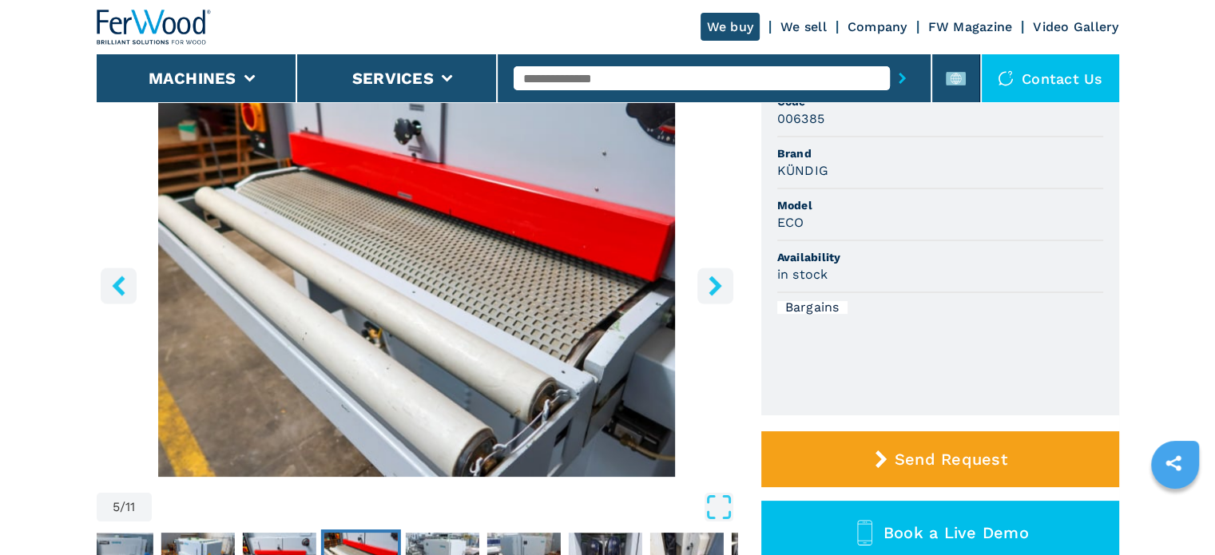
click at [710, 288] on icon "right-button" at bounding box center [715, 286] width 20 height 20
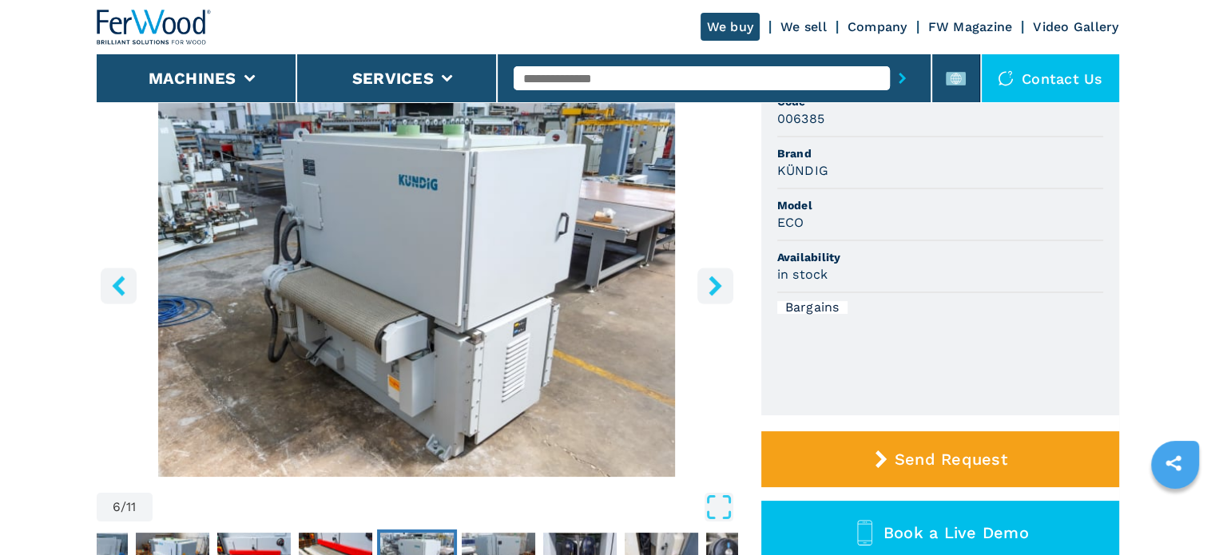
click at [710, 288] on icon "right-button" at bounding box center [715, 286] width 20 height 20
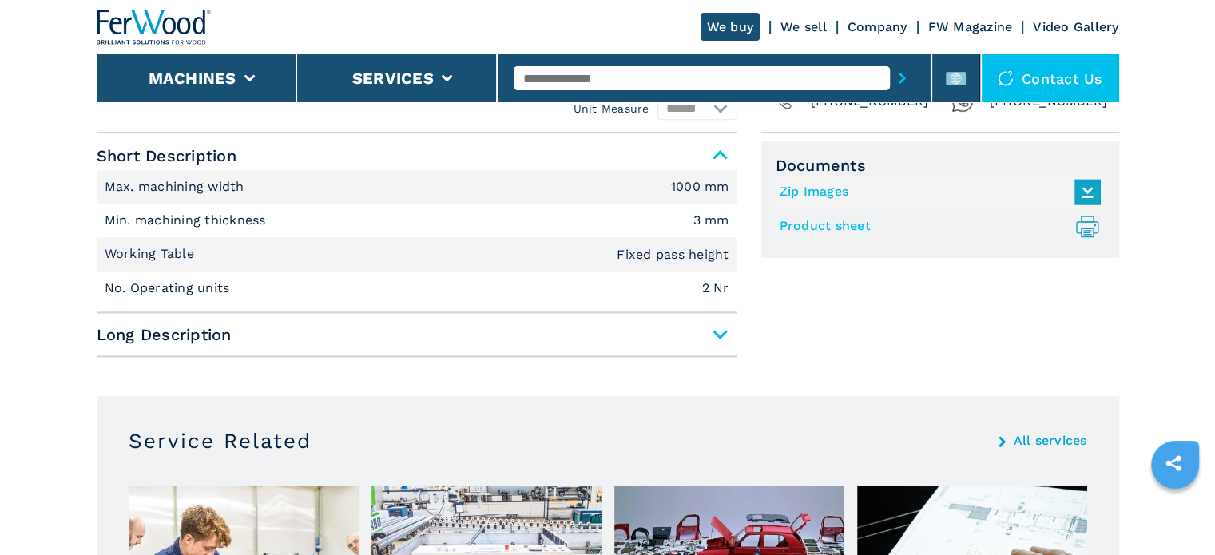
scroll to position [799, 0]
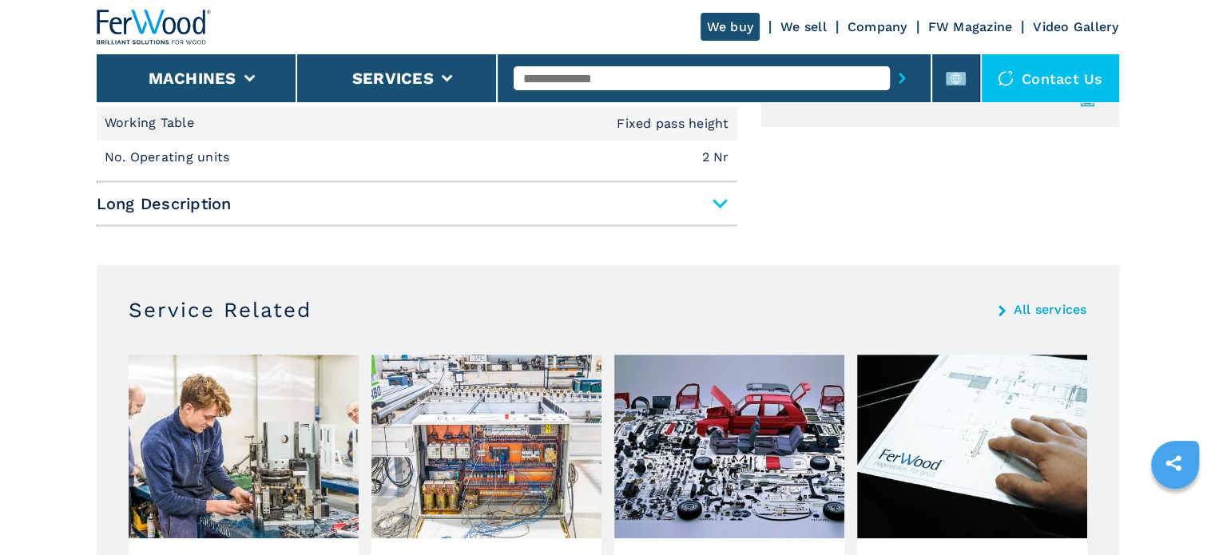
click at [692, 197] on span "Long Description" at bounding box center [417, 203] width 641 height 29
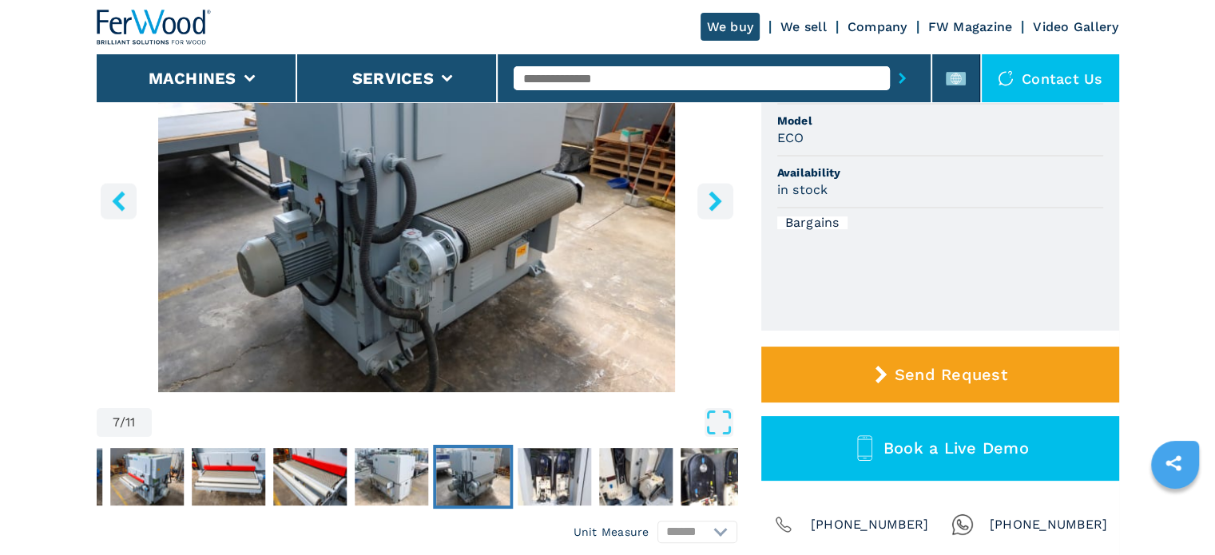
scroll to position [240, 0]
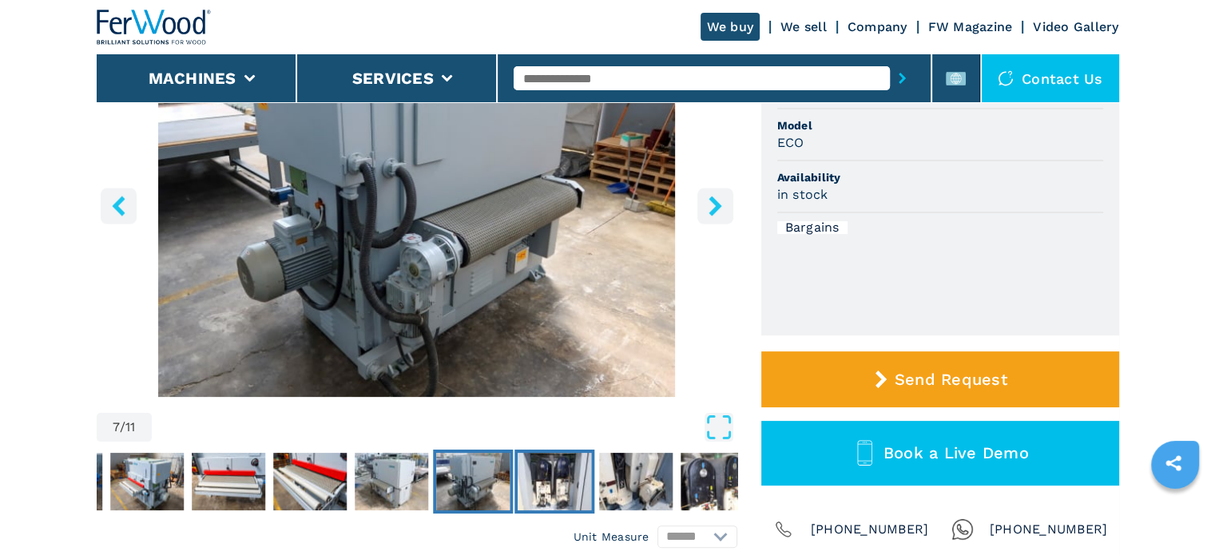
click at [578, 457] on img "Go to Slide 8" at bounding box center [555, 482] width 74 height 58
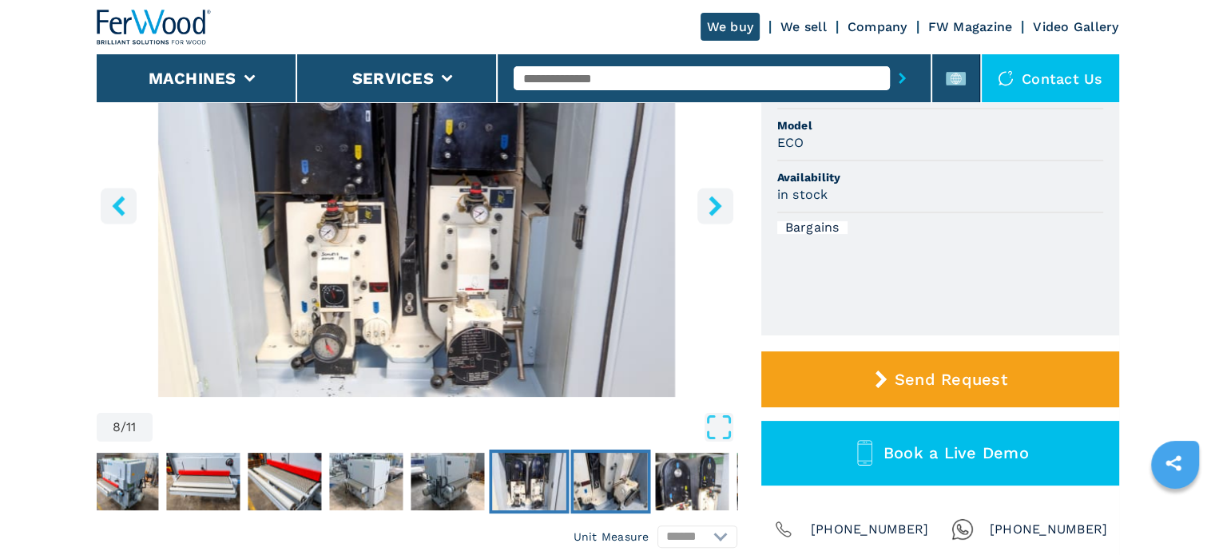
click at [606, 484] on img "Go to Slide 9" at bounding box center [611, 482] width 74 height 58
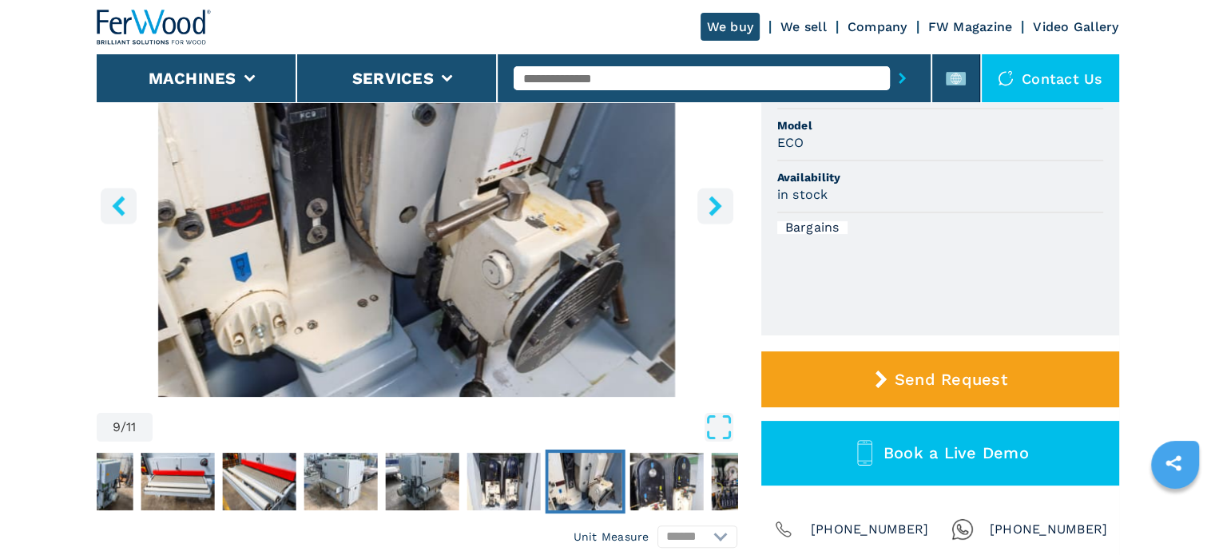
click at [606, 484] on img "Go to Slide 9" at bounding box center [585, 482] width 74 height 58
click at [635, 482] on img "Go to Slide 10" at bounding box center [667, 482] width 74 height 58
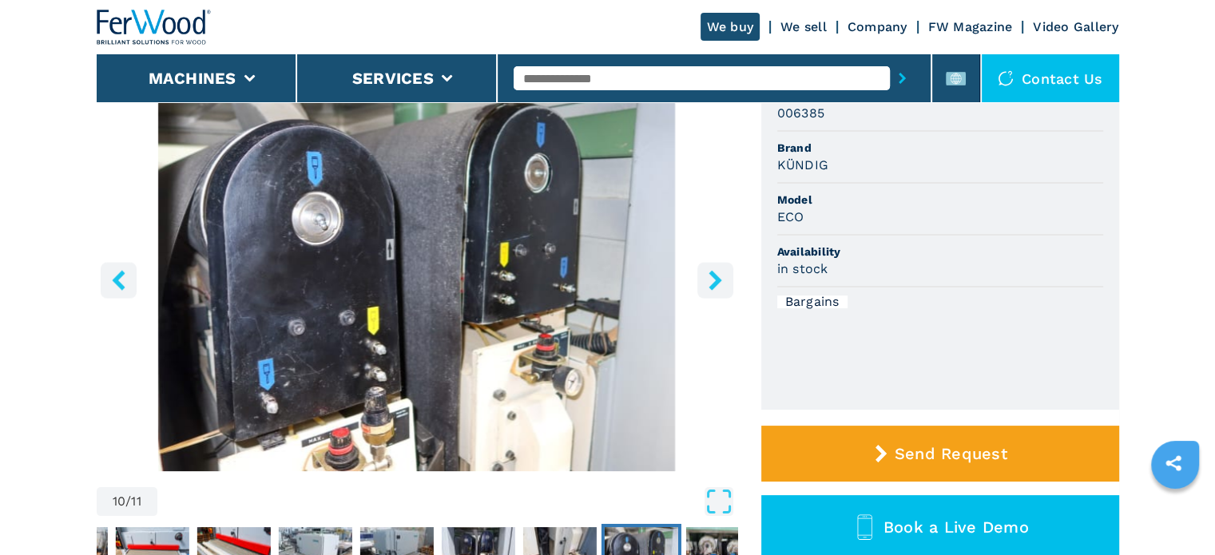
scroll to position [160, 0]
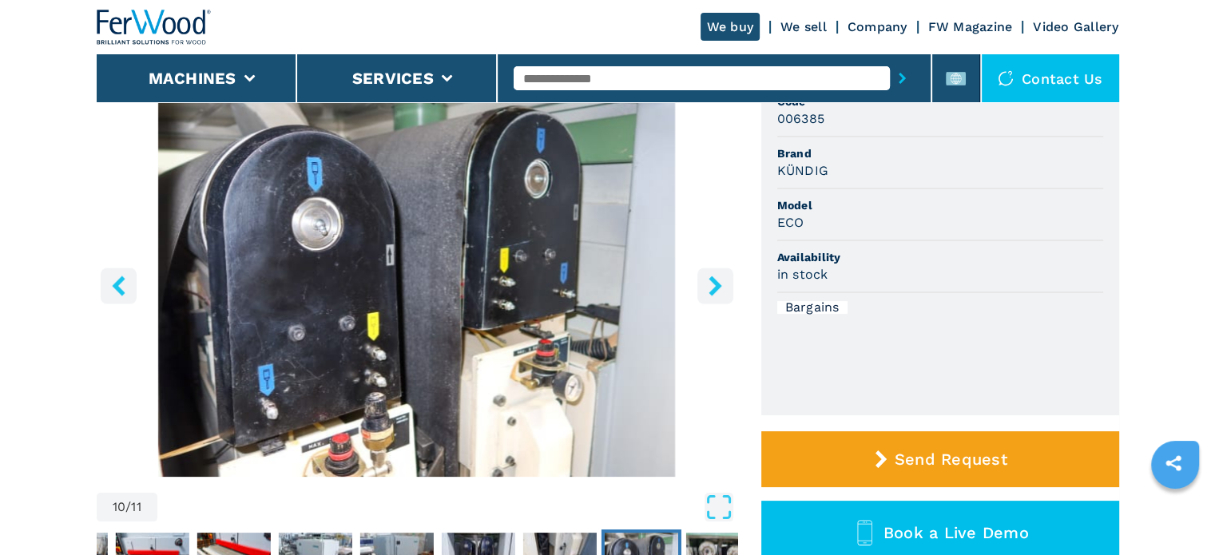
click at [711, 300] on button "right-button" at bounding box center [715, 286] width 36 height 36
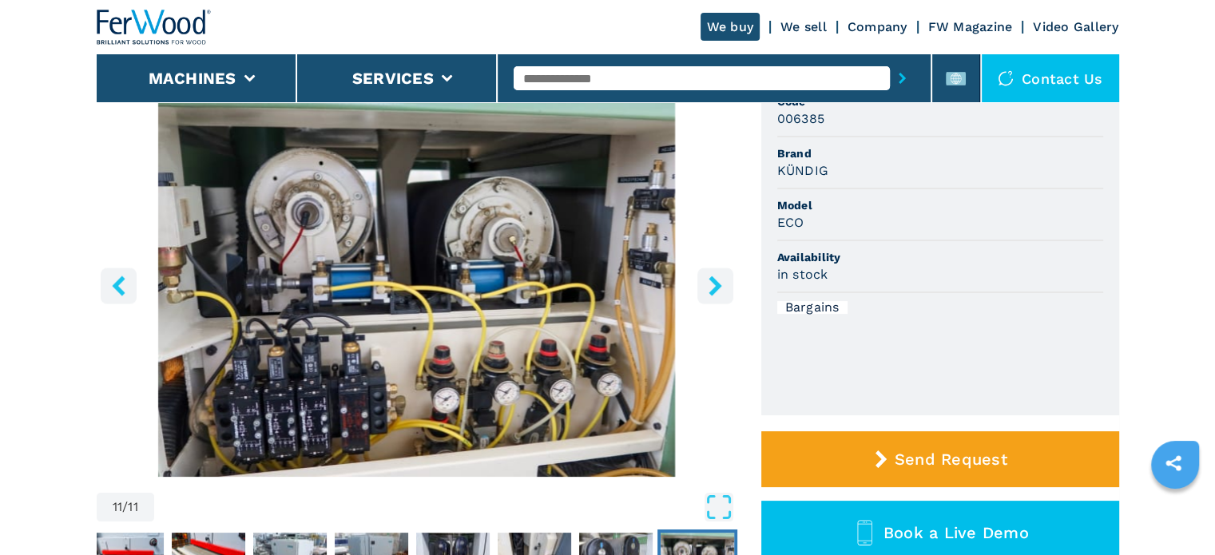
click at [711, 298] on button "right-button" at bounding box center [715, 286] width 36 height 36
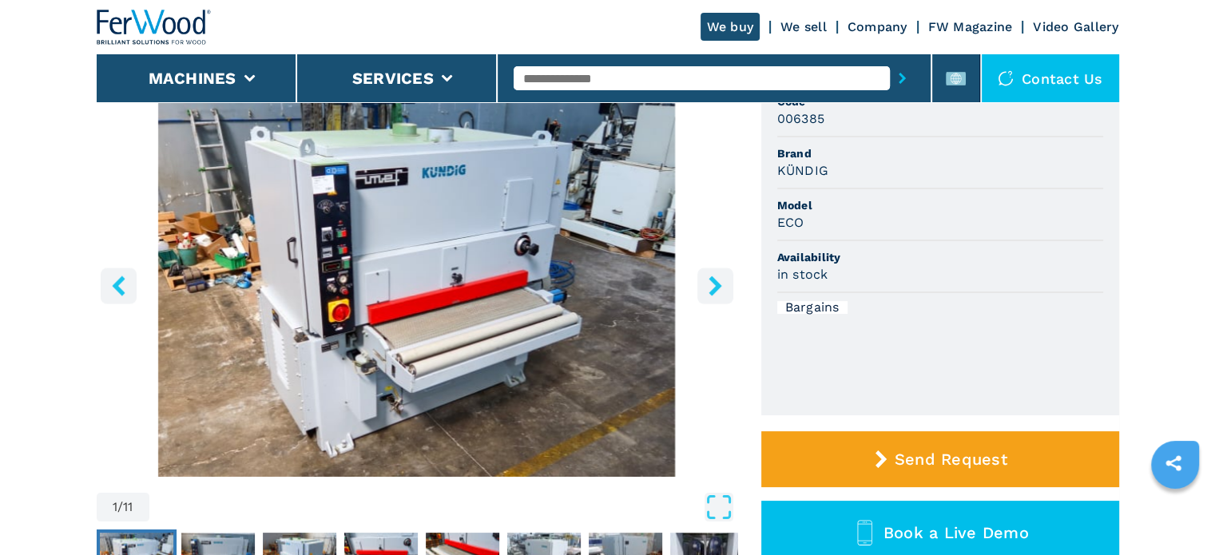
click at [711, 298] on button "right-button" at bounding box center [715, 286] width 36 height 36
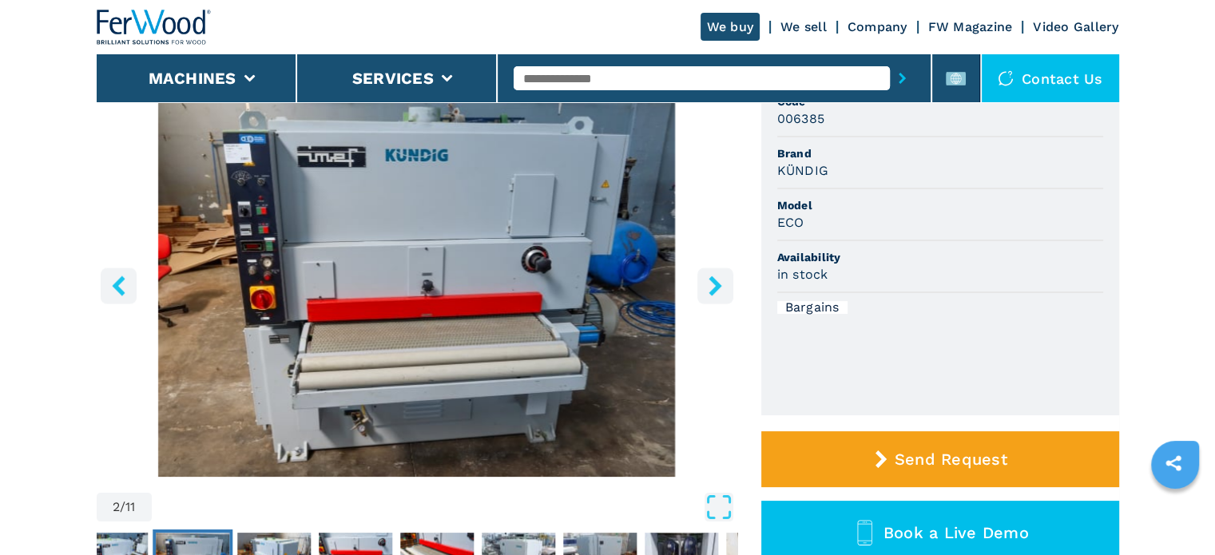
click at [711, 298] on button "right-button" at bounding box center [715, 286] width 36 height 36
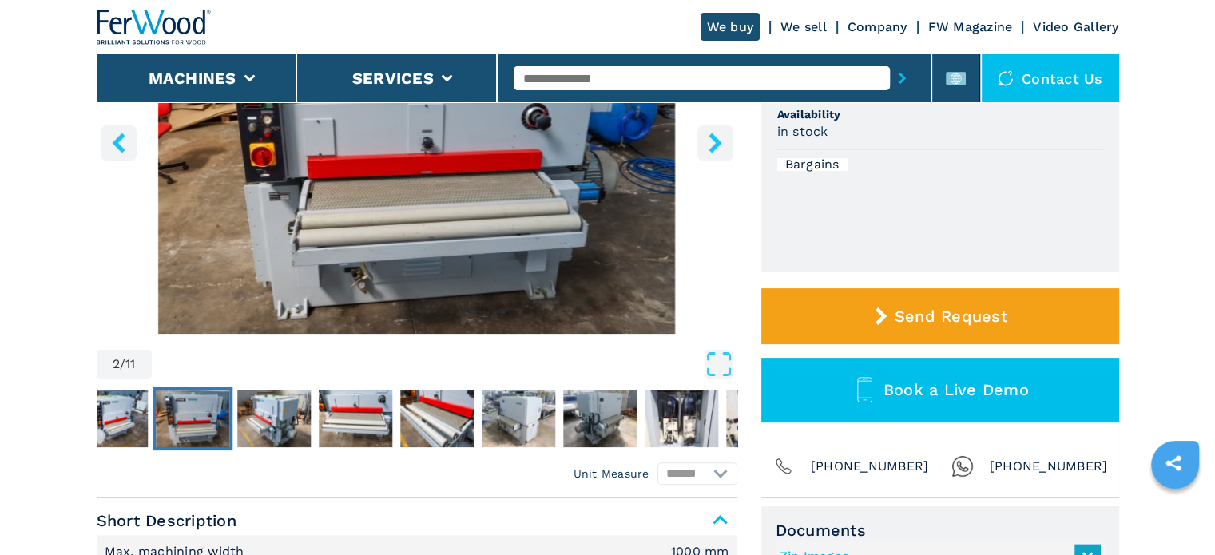
scroll to position [399, 0]
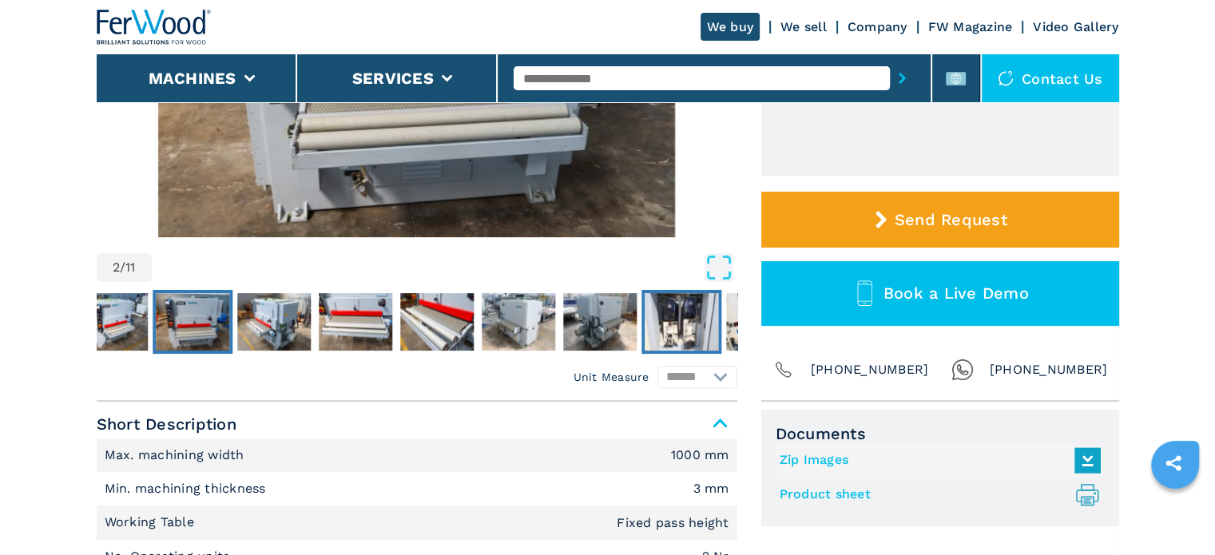
click at [649, 336] on img "Go to Slide 8" at bounding box center [682, 322] width 74 height 58
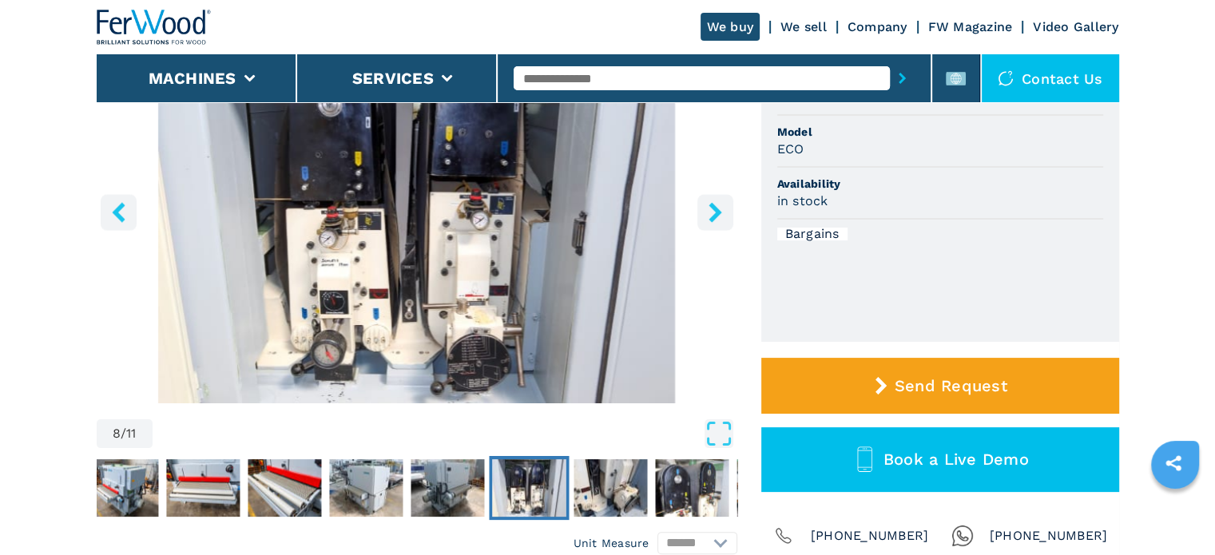
scroll to position [240, 0]
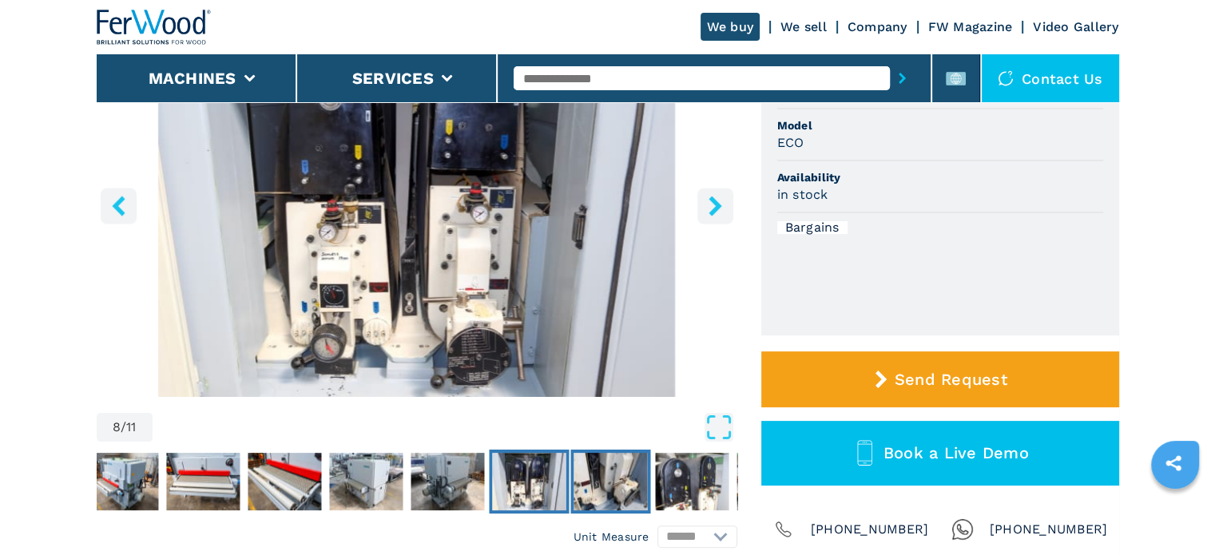
click at [595, 471] on img "Go to Slide 9" at bounding box center [611, 482] width 74 height 58
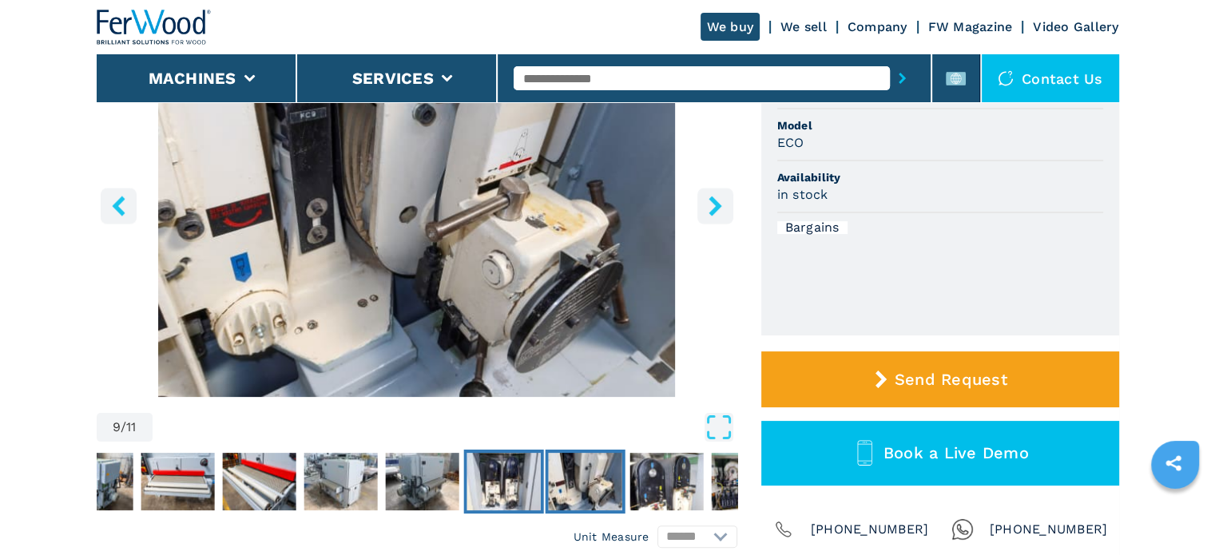
click at [539, 482] on img "Go to Slide 8" at bounding box center [504, 482] width 74 height 58
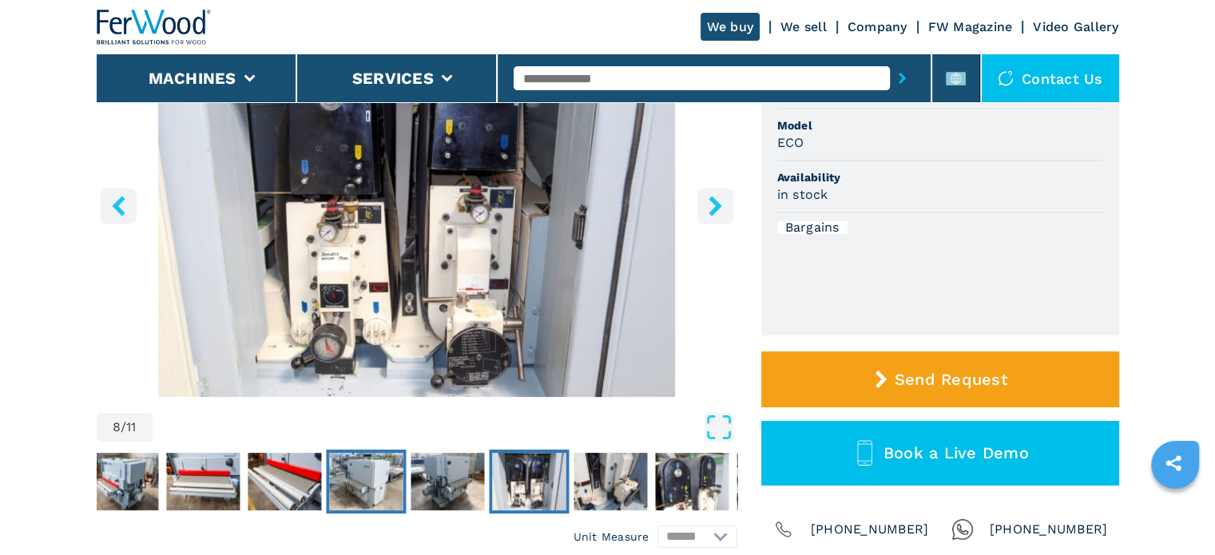
click at [353, 487] on img "Go to Slide 6" at bounding box center [366, 482] width 74 height 58
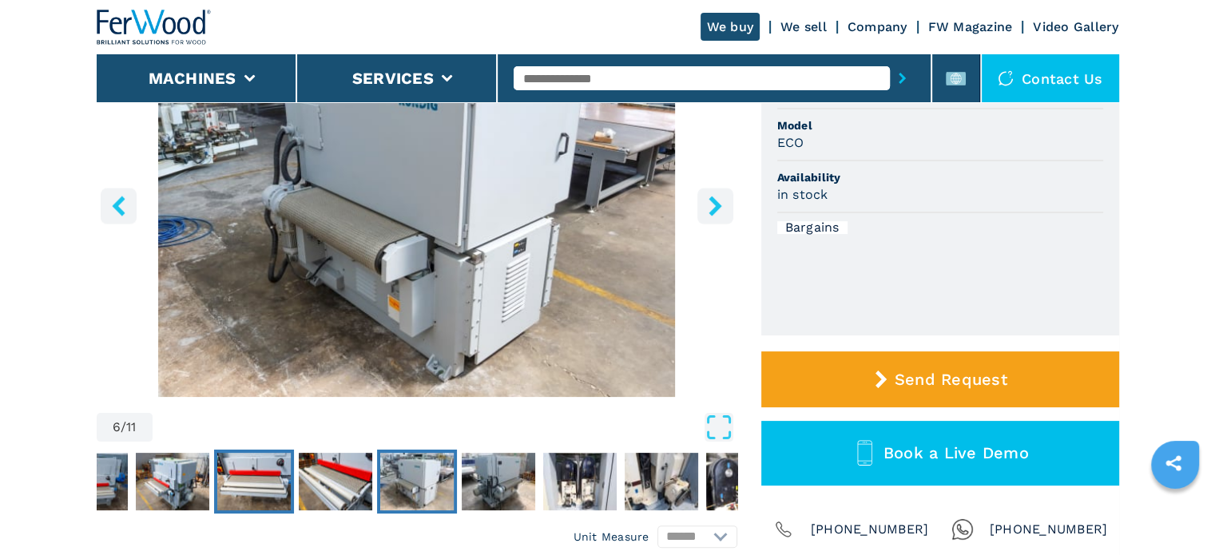
click at [256, 489] on img "Go to Slide 4" at bounding box center [254, 482] width 74 height 58
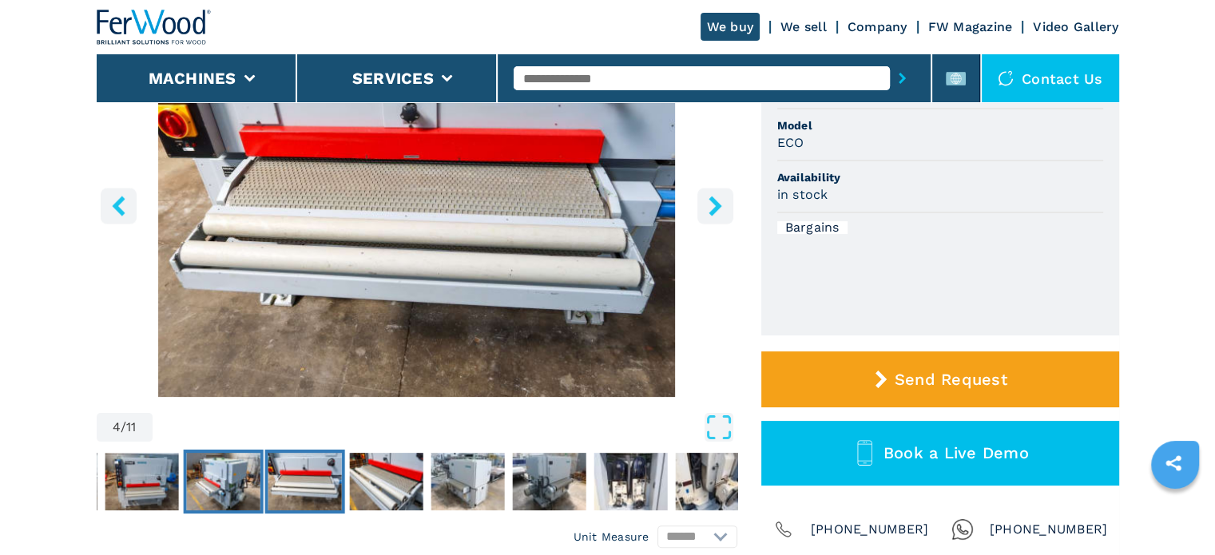
click at [256, 485] on img "Go to Slide 3" at bounding box center [223, 482] width 74 height 58
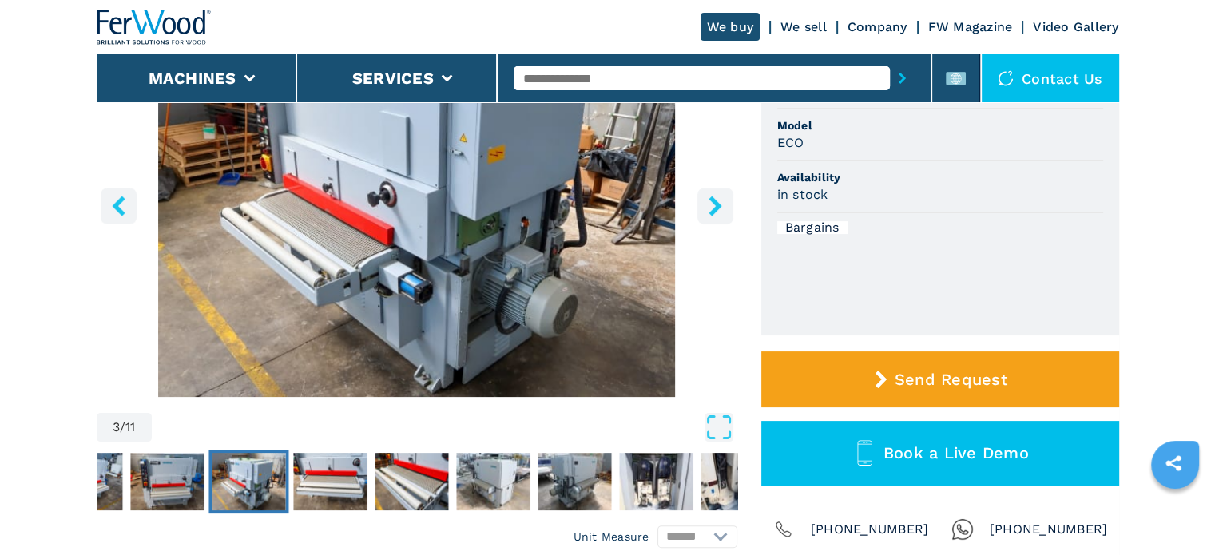
click at [256, 484] on img "Go to Slide 3" at bounding box center [249, 482] width 74 height 58
click at [194, 492] on img "Go to Slide 2" at bounding box center [167, 482] width 74 height 58
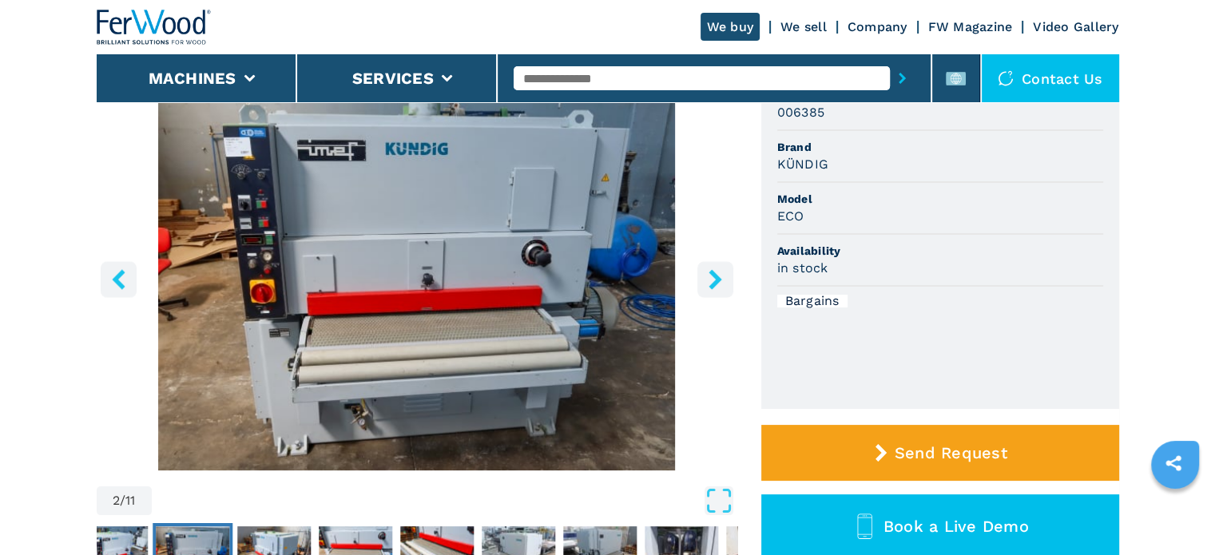
scroll to position [160, 0]
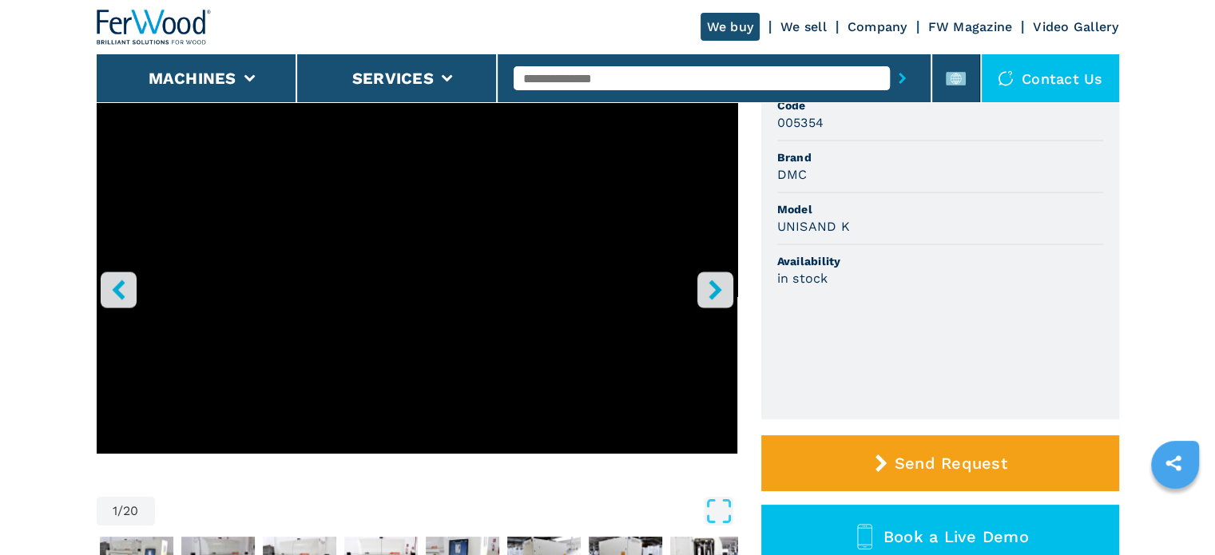
scroll to position [160, 0]
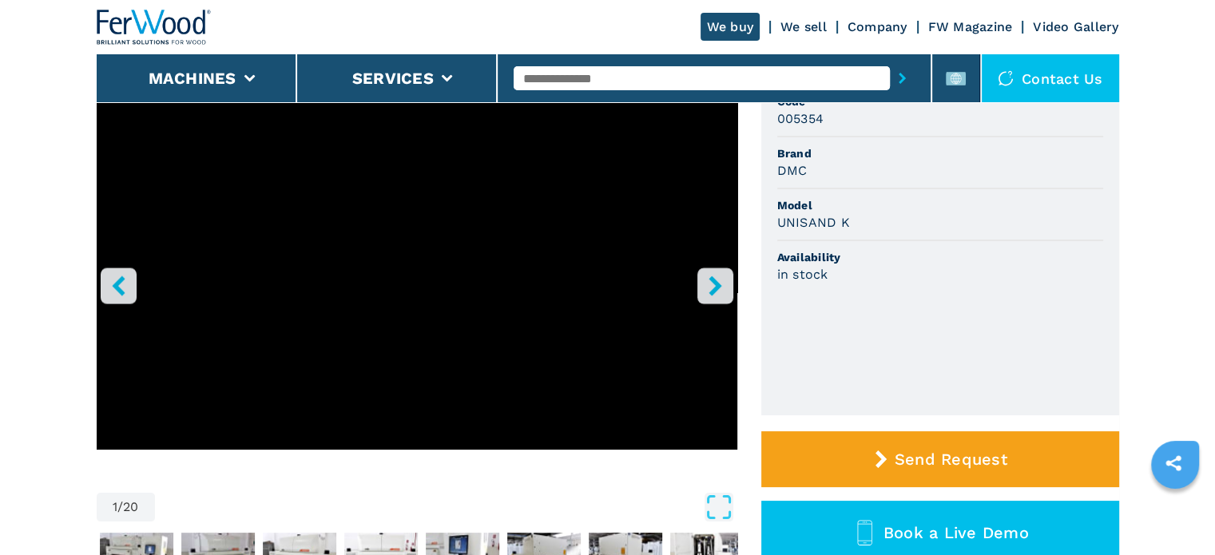
click at [709, 296] on button "right-button" at bounding box center [715, 286] width 36 height 36
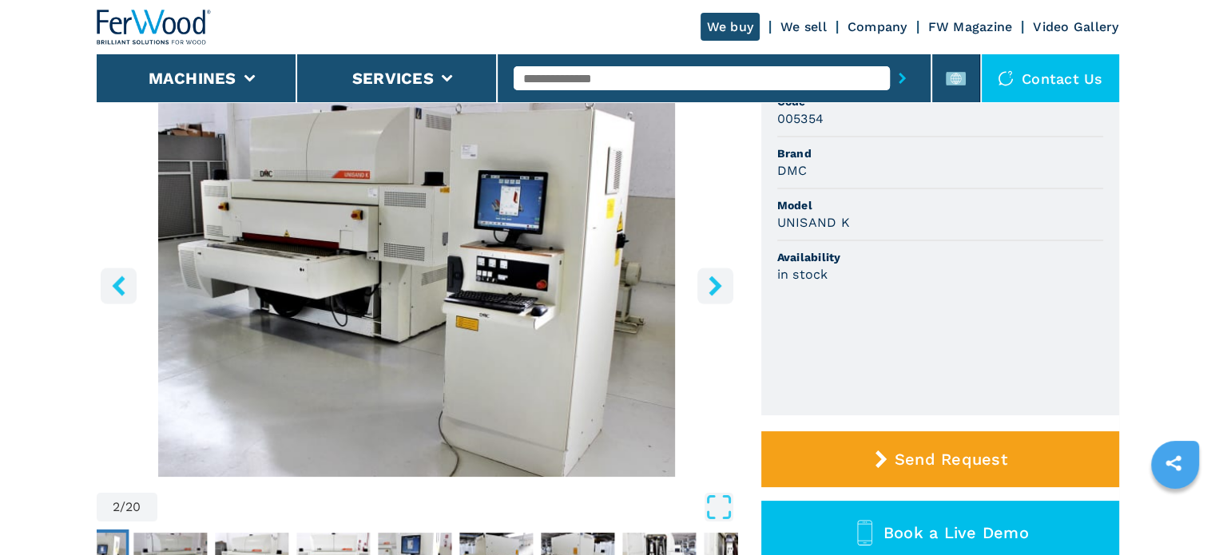
click at [709, 296] on button "right-button" at bounding box center [715, 286] width 36 height 36
click at [709, 295] on button "right-button" at bounding box center [715, 286] width 36 height 36
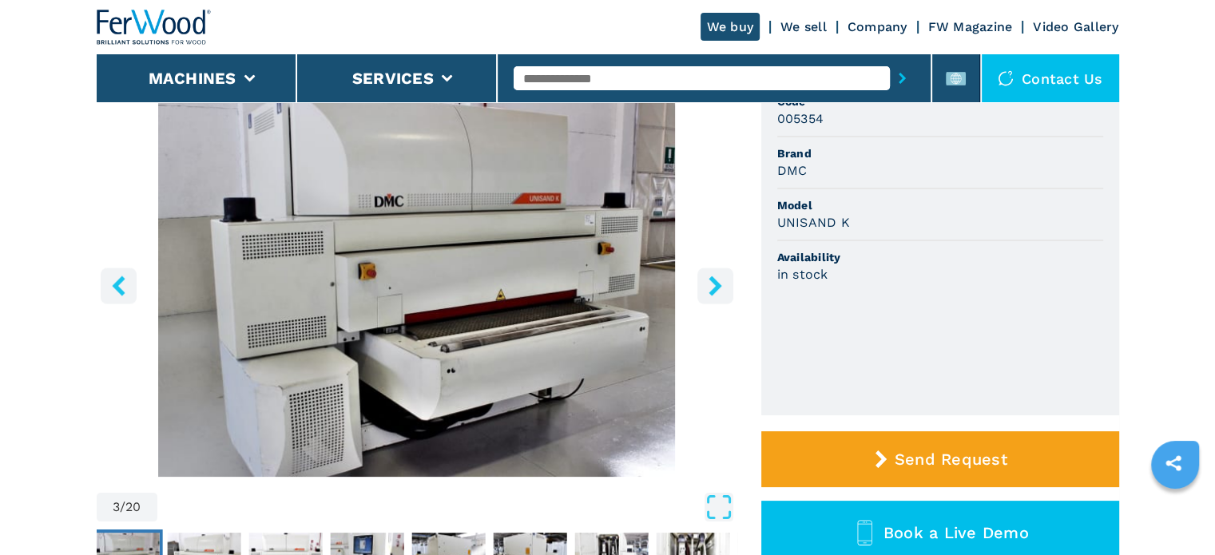
click at [712, 293] on icon "right-button" at bounding box center [715, 286] width 13 height 20
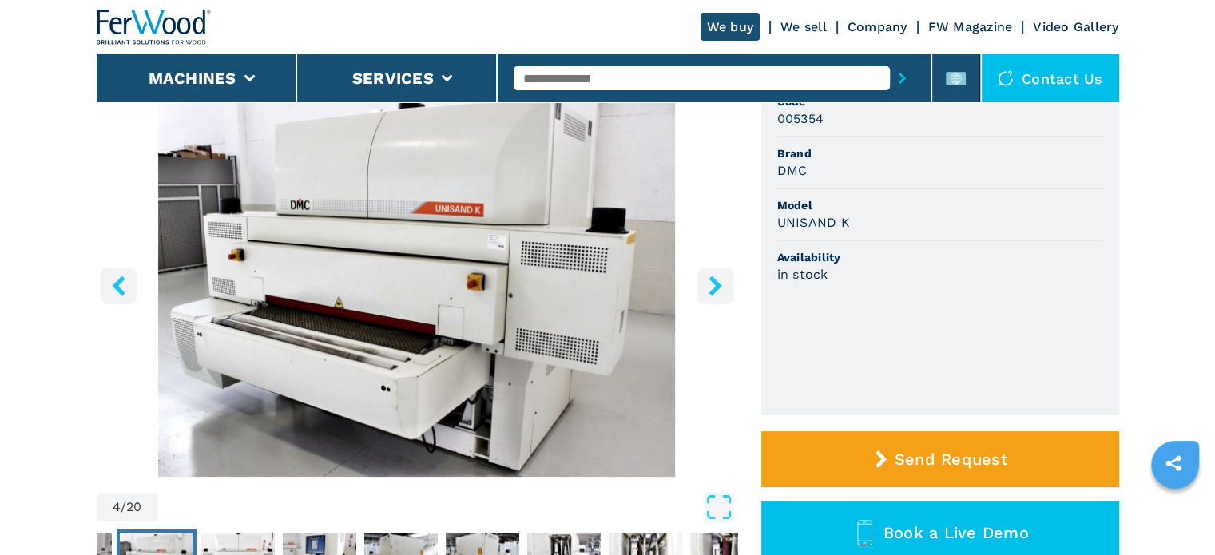
click at [712, 293] on icon "right-button" at bounding box center [715, 286] width 13 height 20
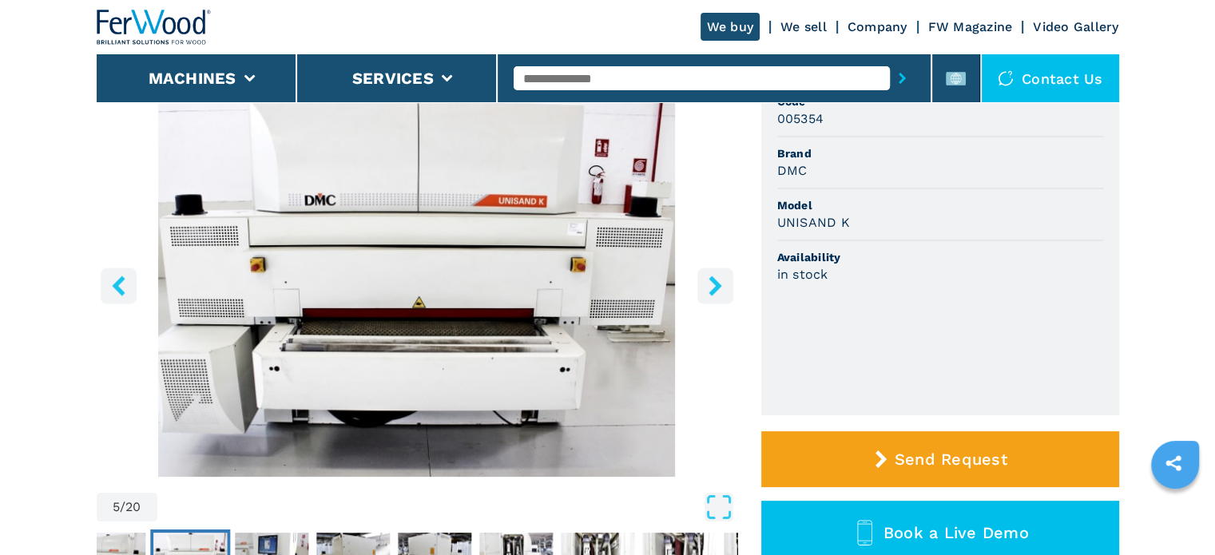
click at [712, 293] on icon "right-button" at bounding box center [715, 286] width 13 height 20
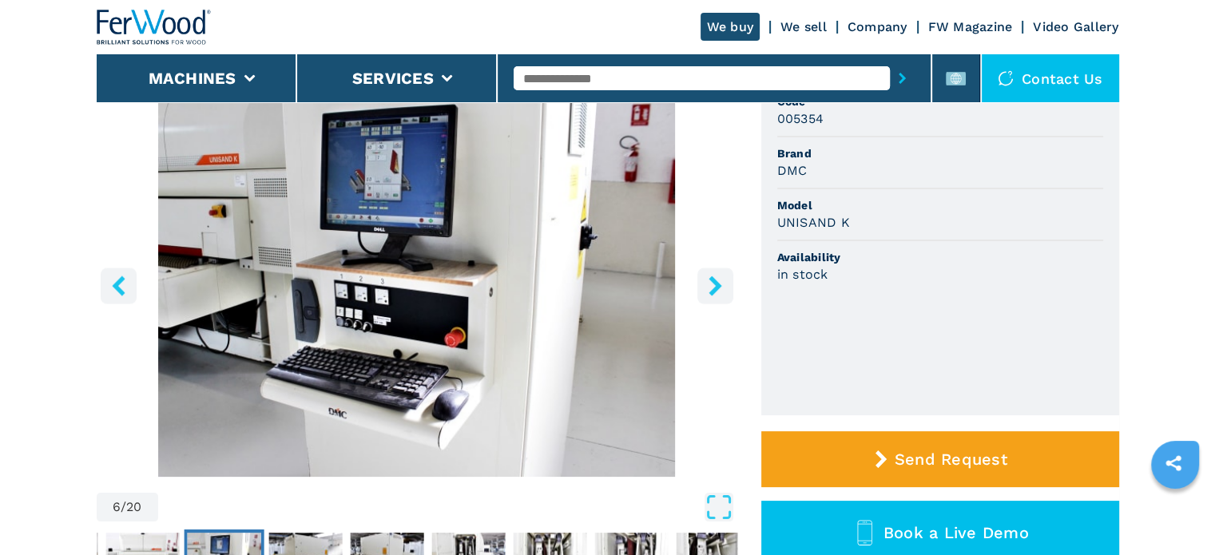
click at [712, 293] on icon "right-button" at bounding box center [715, 286] width 13 height 20
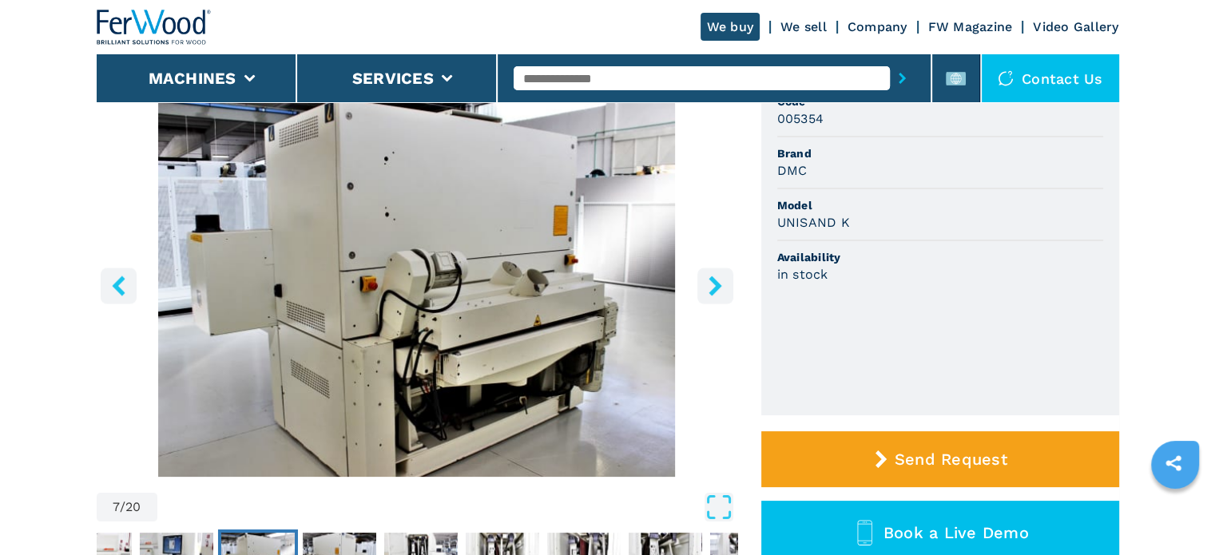
click at [712, 293] on icon "right-button" at bounding box center [715, 286] width 13 height 20
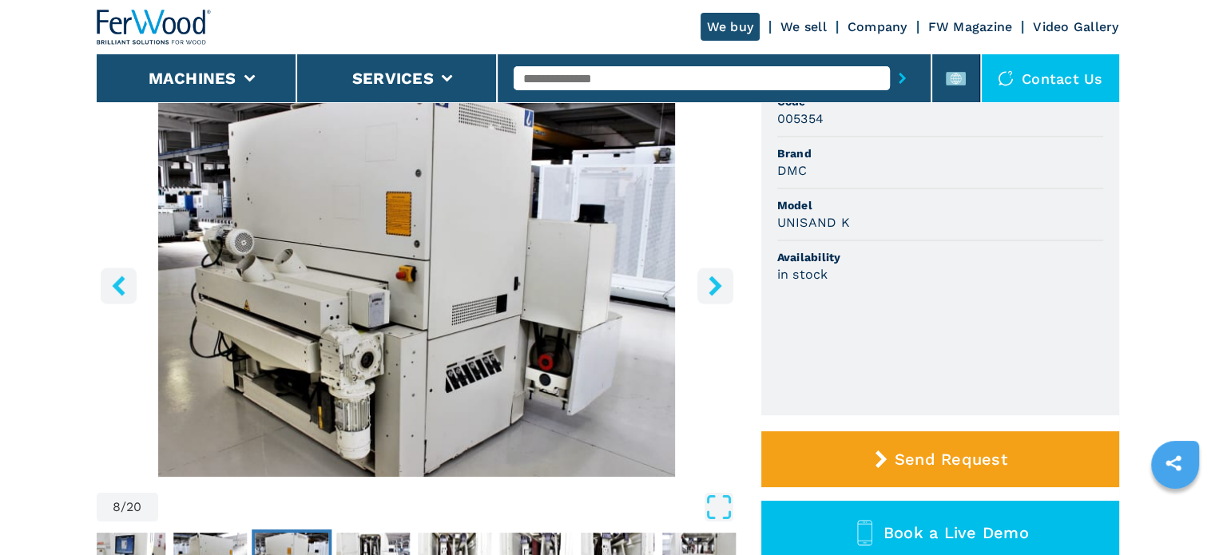
click at [712, 293] on icon "right-button" at bounding box center [715, 286] width 13 height 20
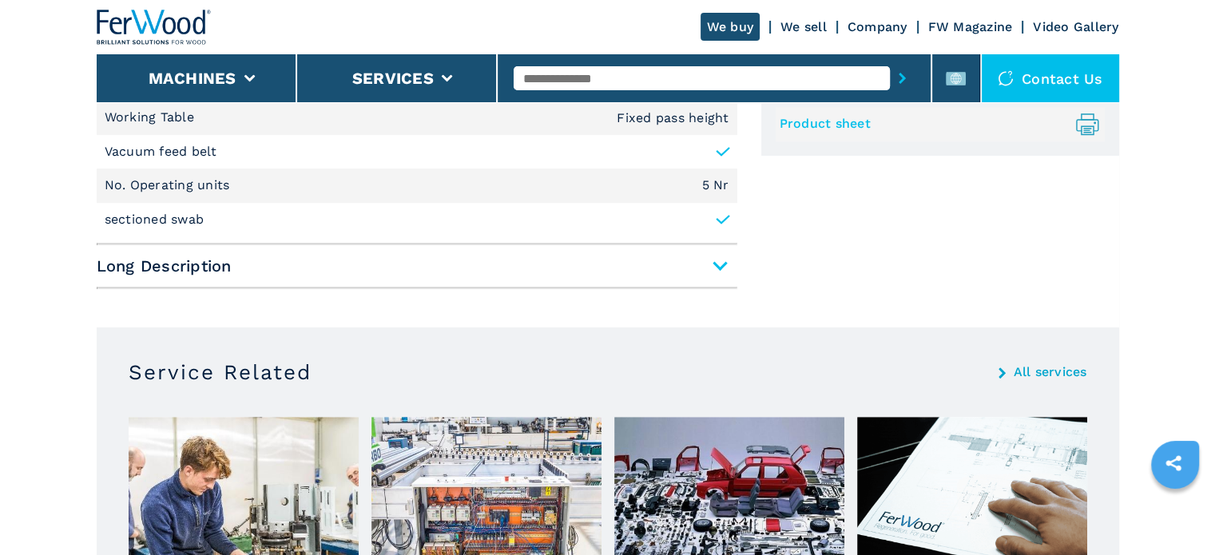
scroll to position [799, 0]
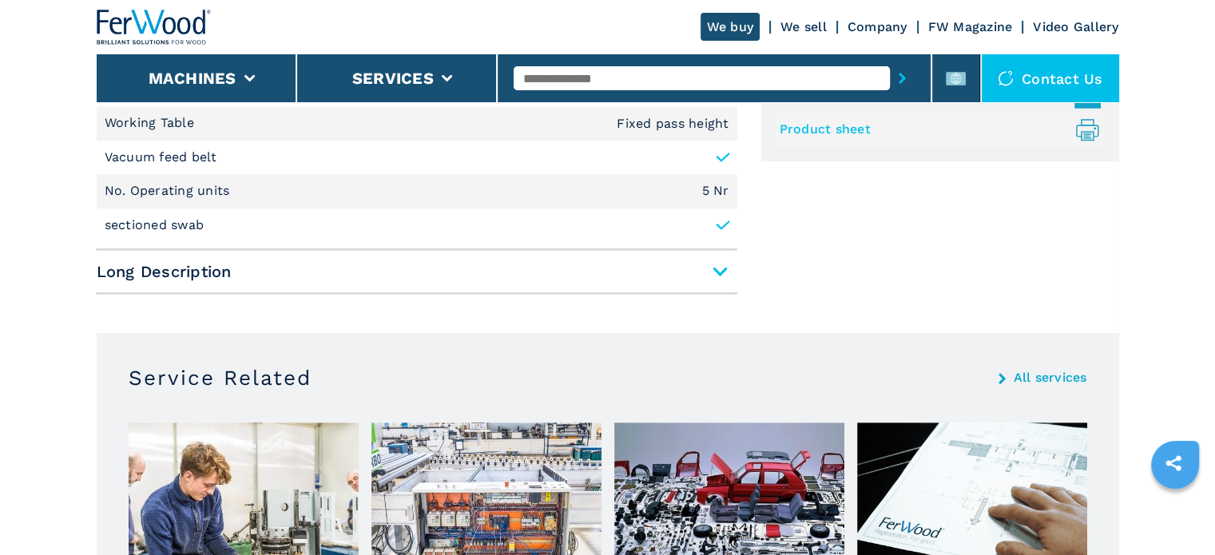
click at [658, 282] on span "Long Description" at bounding box center [417, 271] width 641 height 29
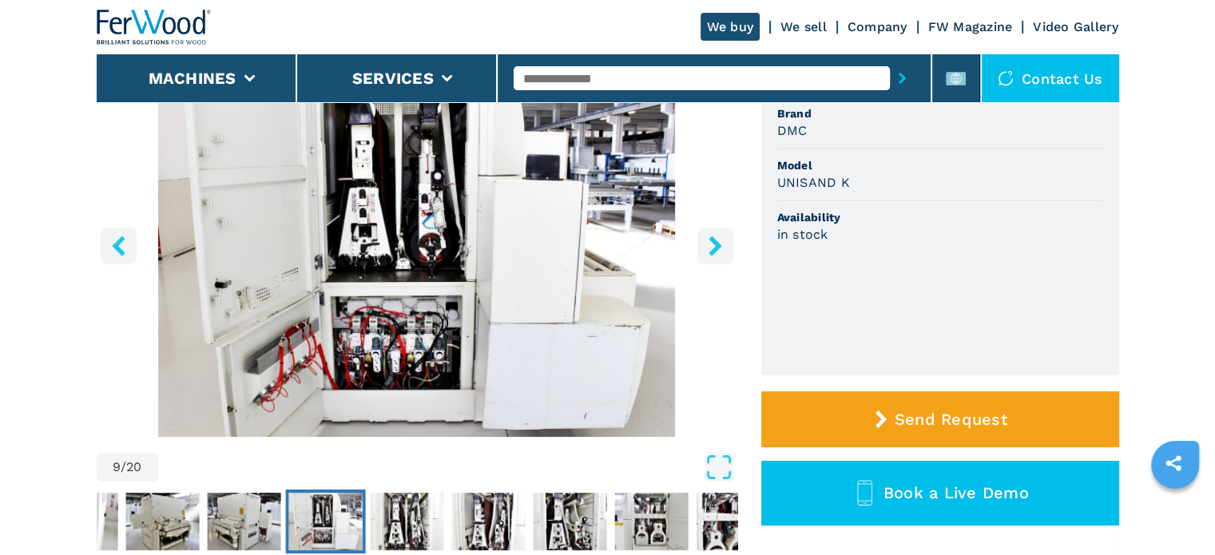
scroll to position [320, 0]
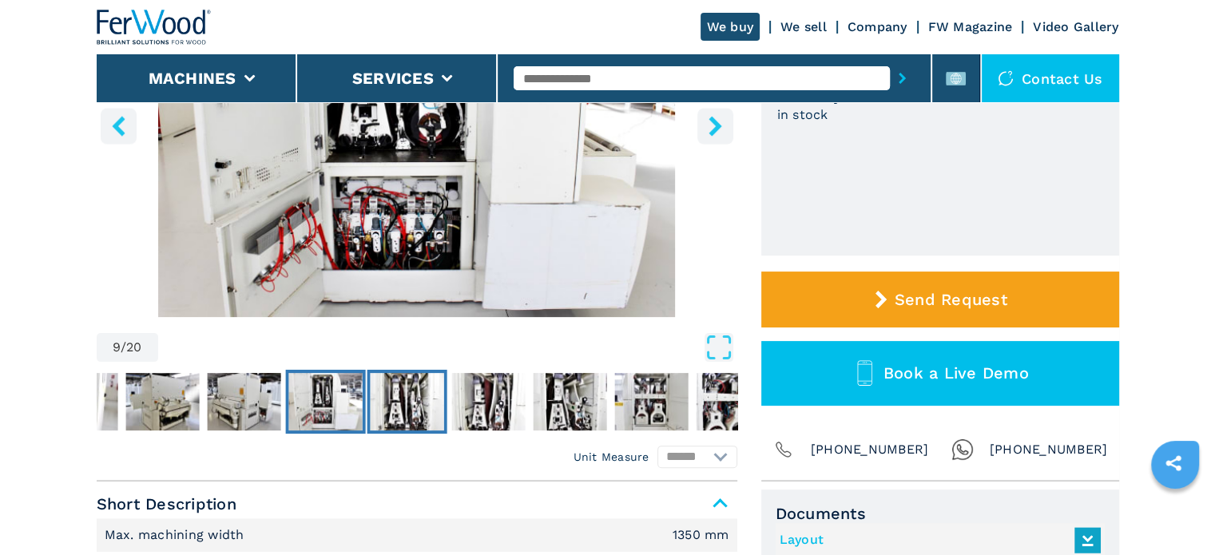
click at [425, 415] on img "Go to Slide 10" at bounding box center [407, 402] width 74 height 58
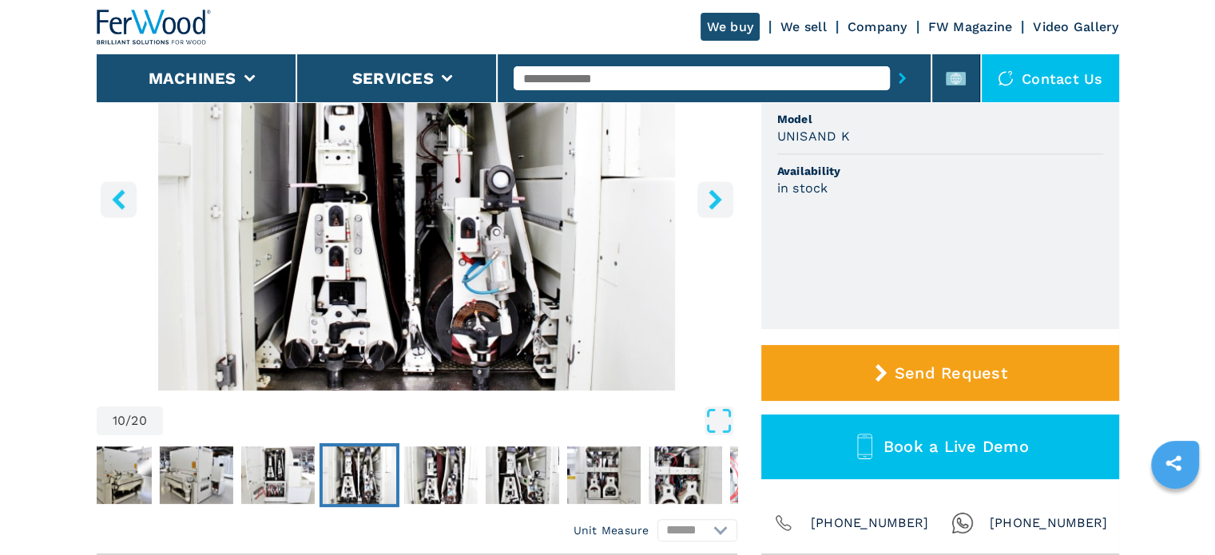
scroll to position [240, 0]
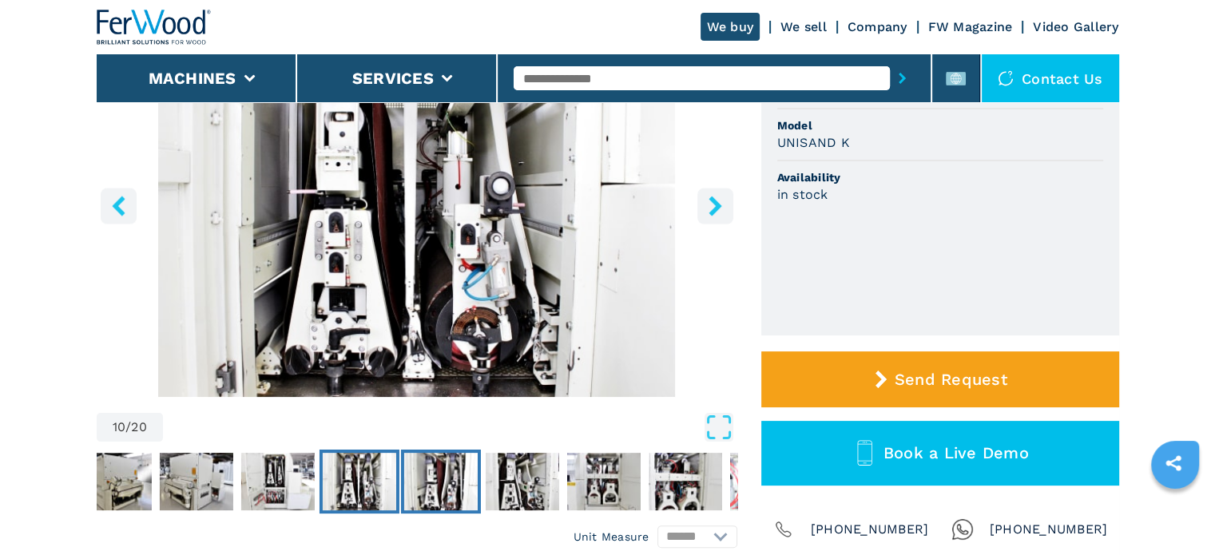
click at [436, 478] on img "Go to Slide 11" at bounding box center [440, 482] width 74 height 58
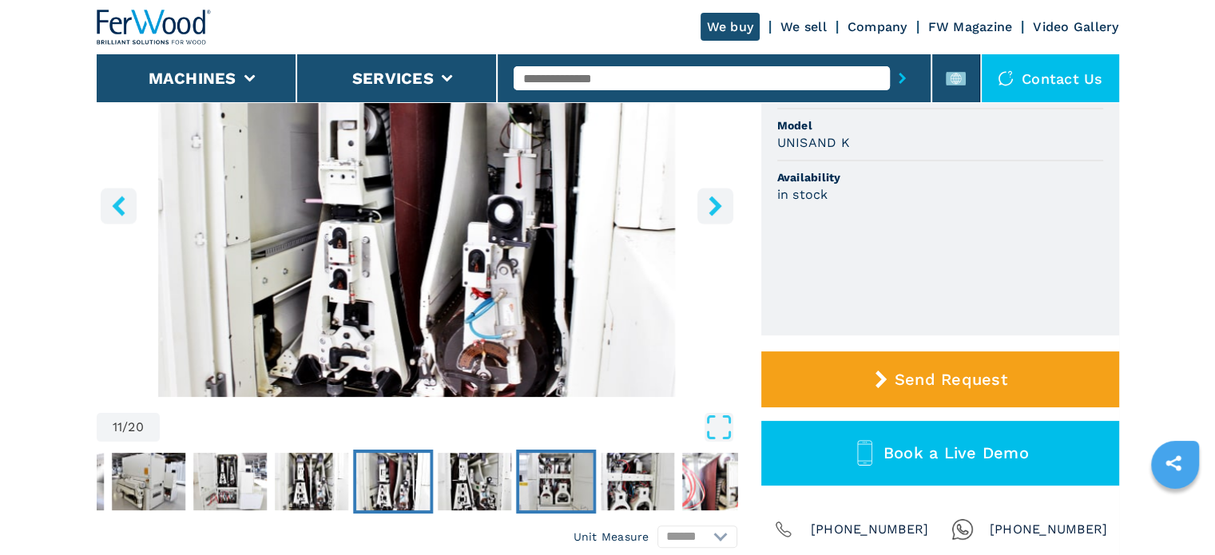
click at [528, 475] on img "Go to Slide 13" at bounding box center [556, 482] width 74 height 58
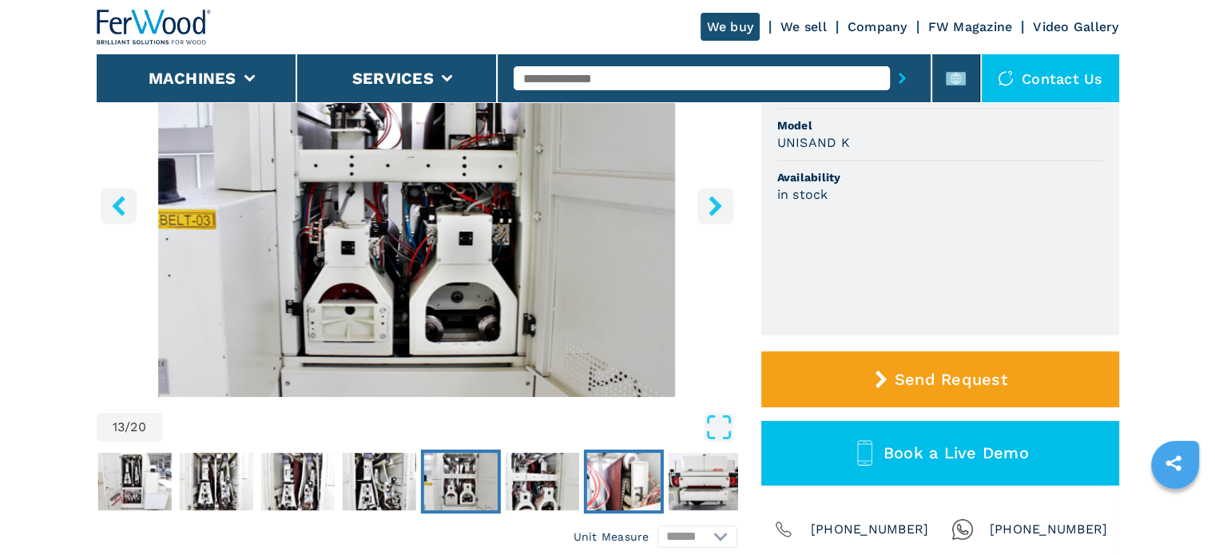
click at [596, 476] on img "Go to Slide 15" at bounding box center [623, 482] width 74 height 58
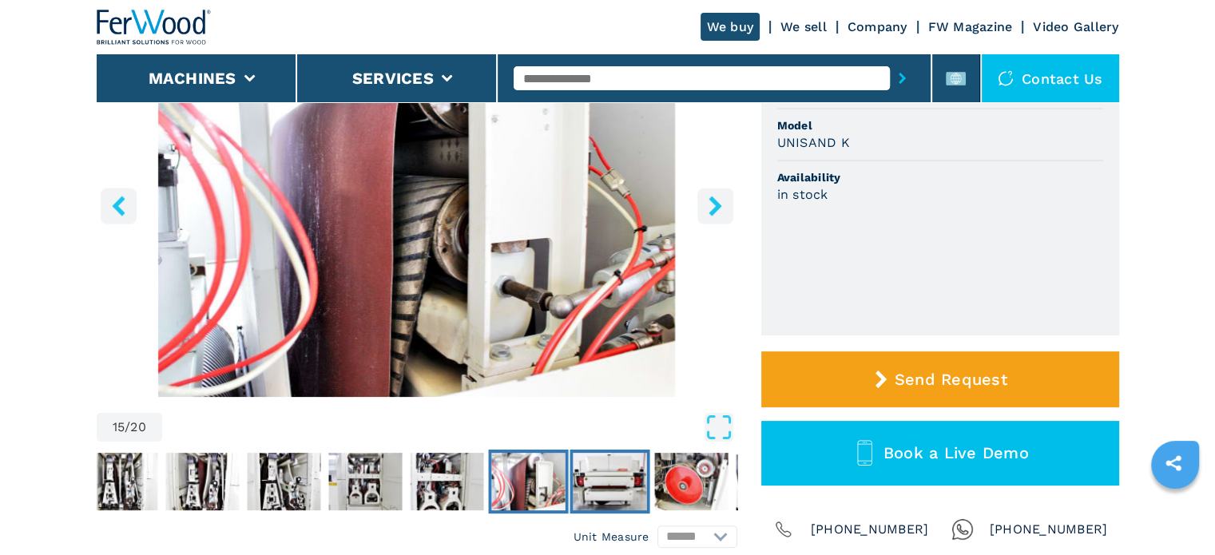
click at [610, 482] on img "Go to Slide 16" at bounding box center [610, 482] width 74 height 58
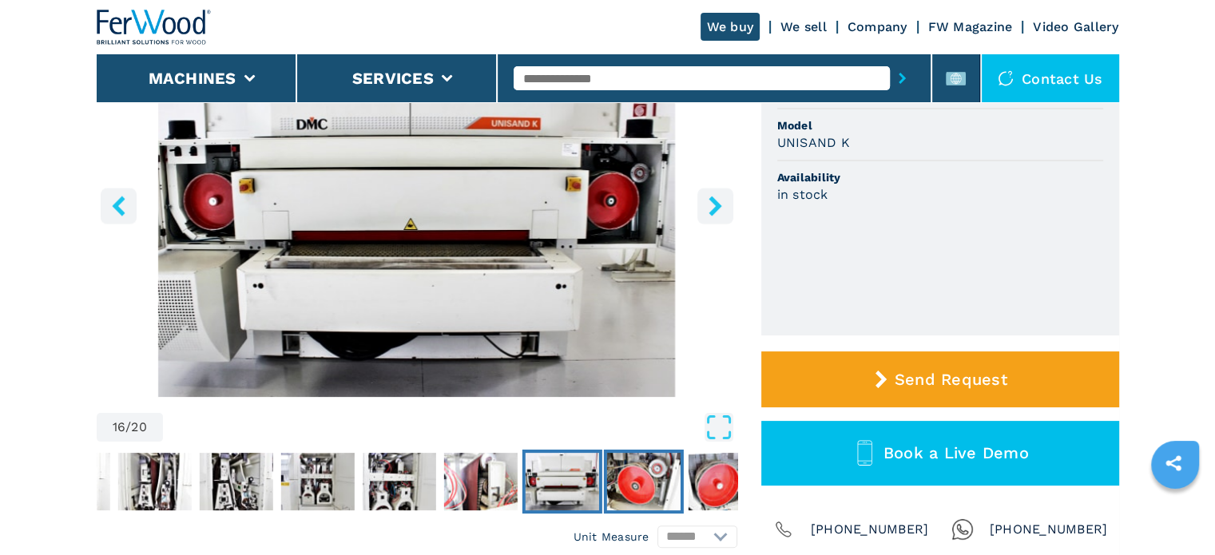
click at [641, 485] on img "Go to Slide 17" at bounding box center [643, 482] width 74 height 58
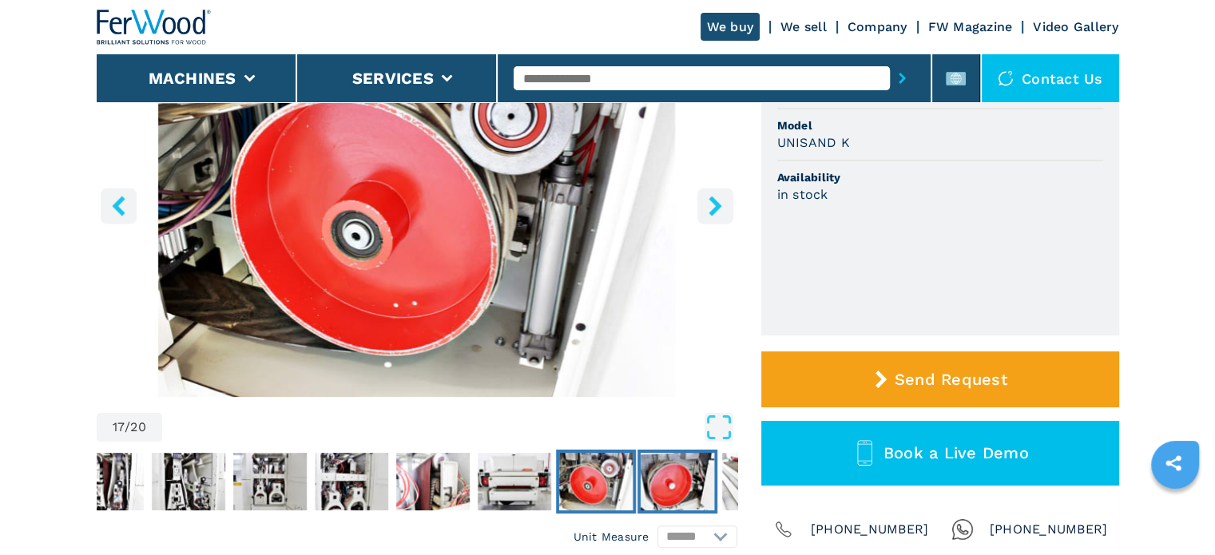
click at [657, 485] on img "Go to Slide 18" at bounding box center [678, 482] width 74 height 58
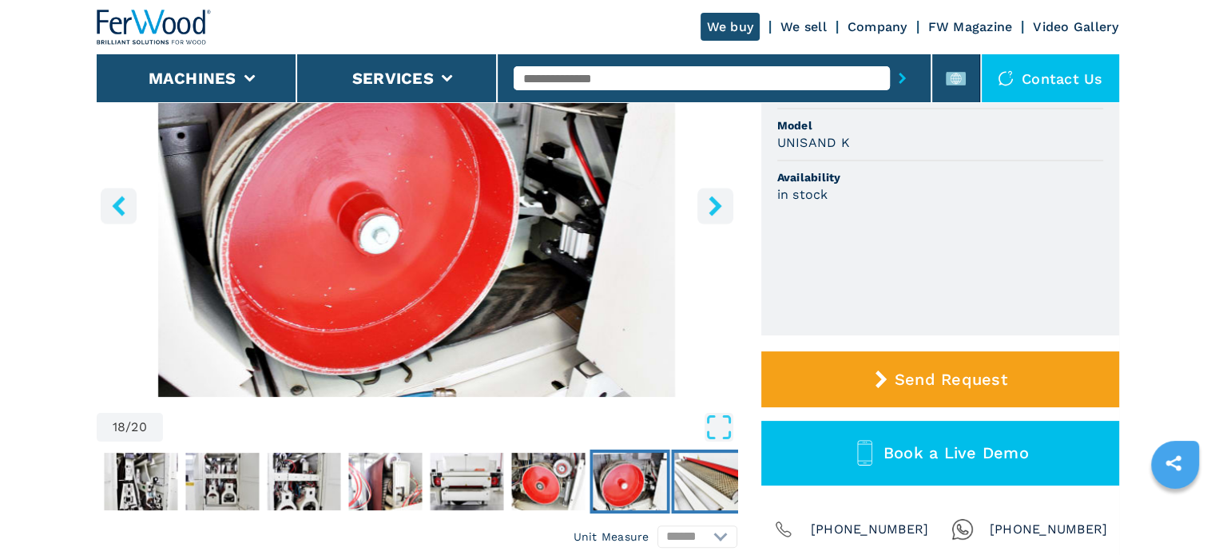
click at [675, 487] on img "Go to Slide 19" at bounding box center [711, 482] width 74 height 58
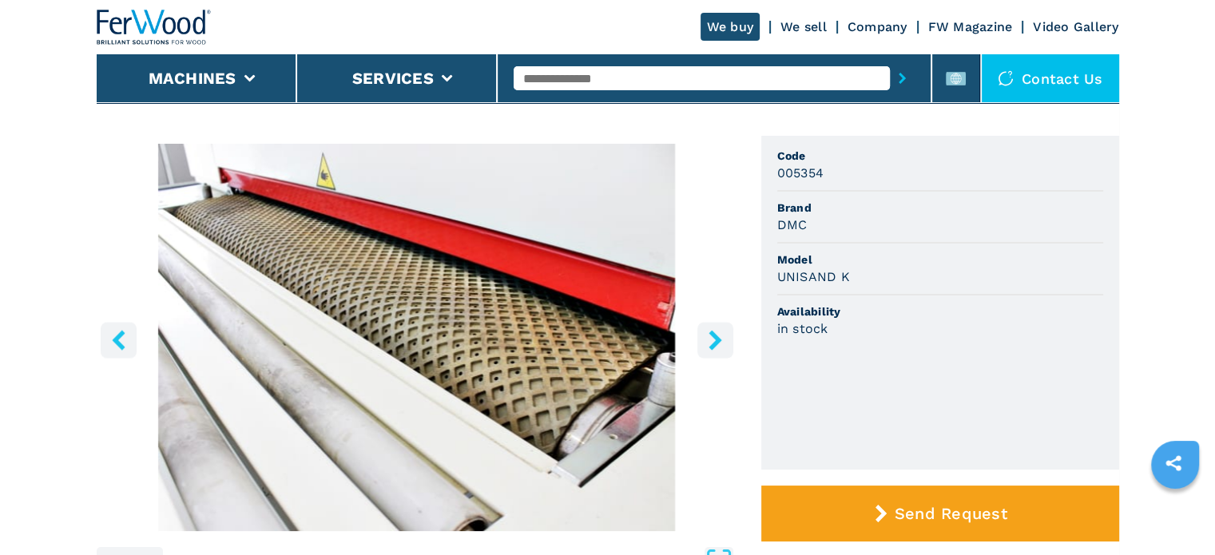
scroll to position [80, 0]
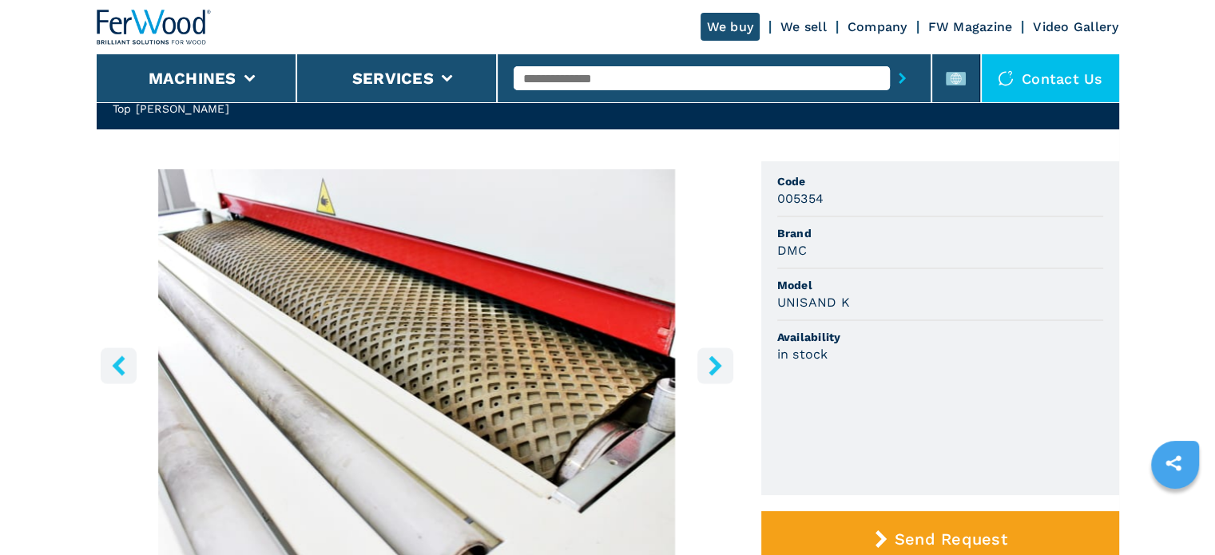
click at [709, 362] on icon "right-button" at bounding box center [715, 366] width 20 height 20
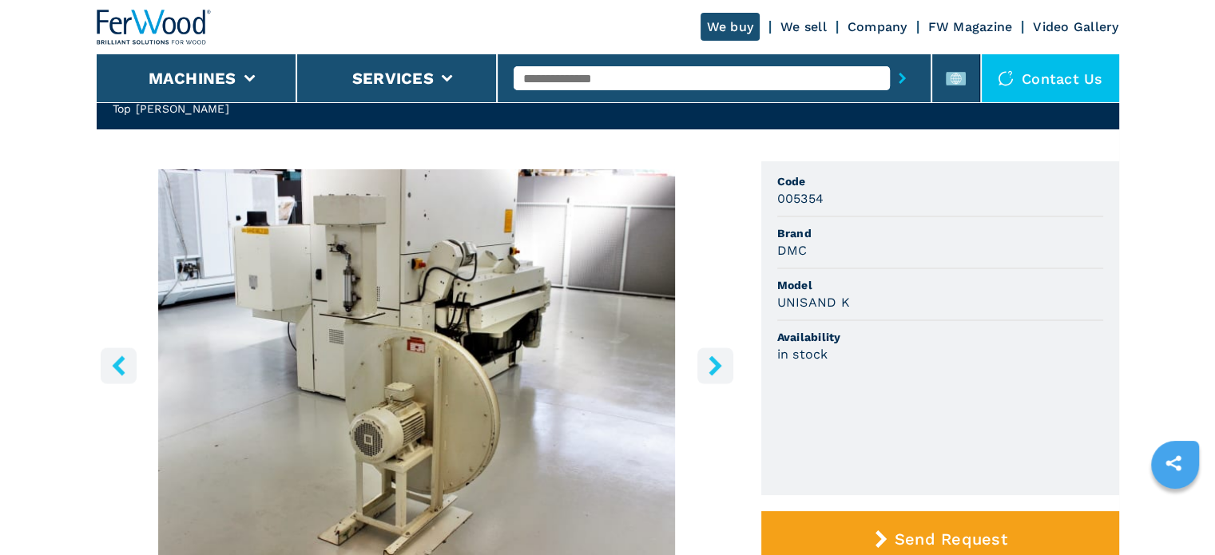
click at [709, 362] on icon "right-button" at bounding box center [715, 366] width 20 height 20
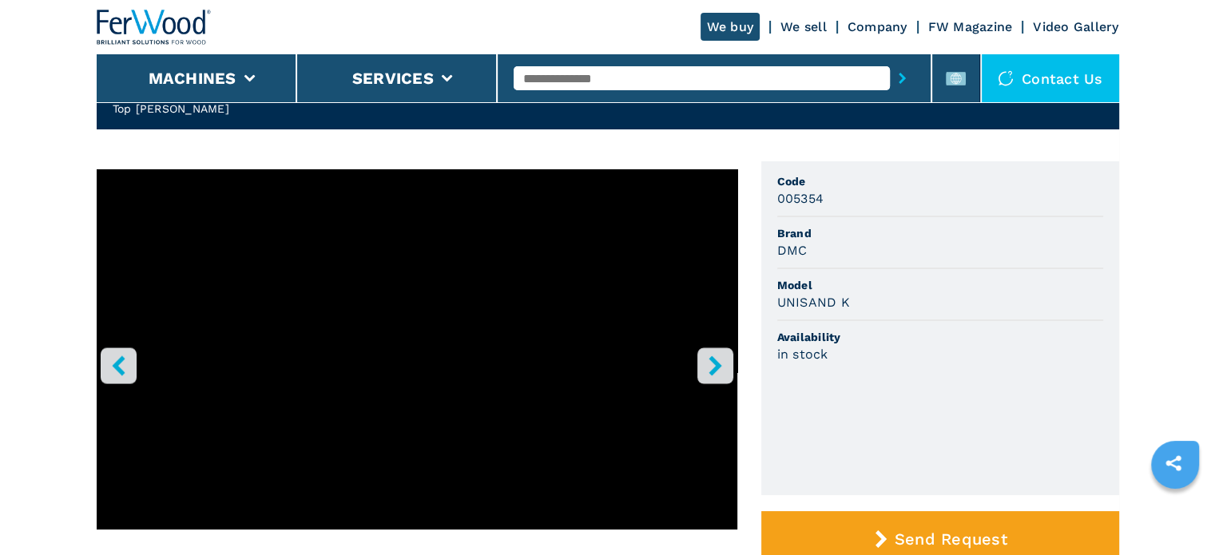
click at [709, 362] on icon "right-button" at bounding box center [715, 366] width 20 height 20
